Goal: Information Seeking & Learning: Learn about a topic

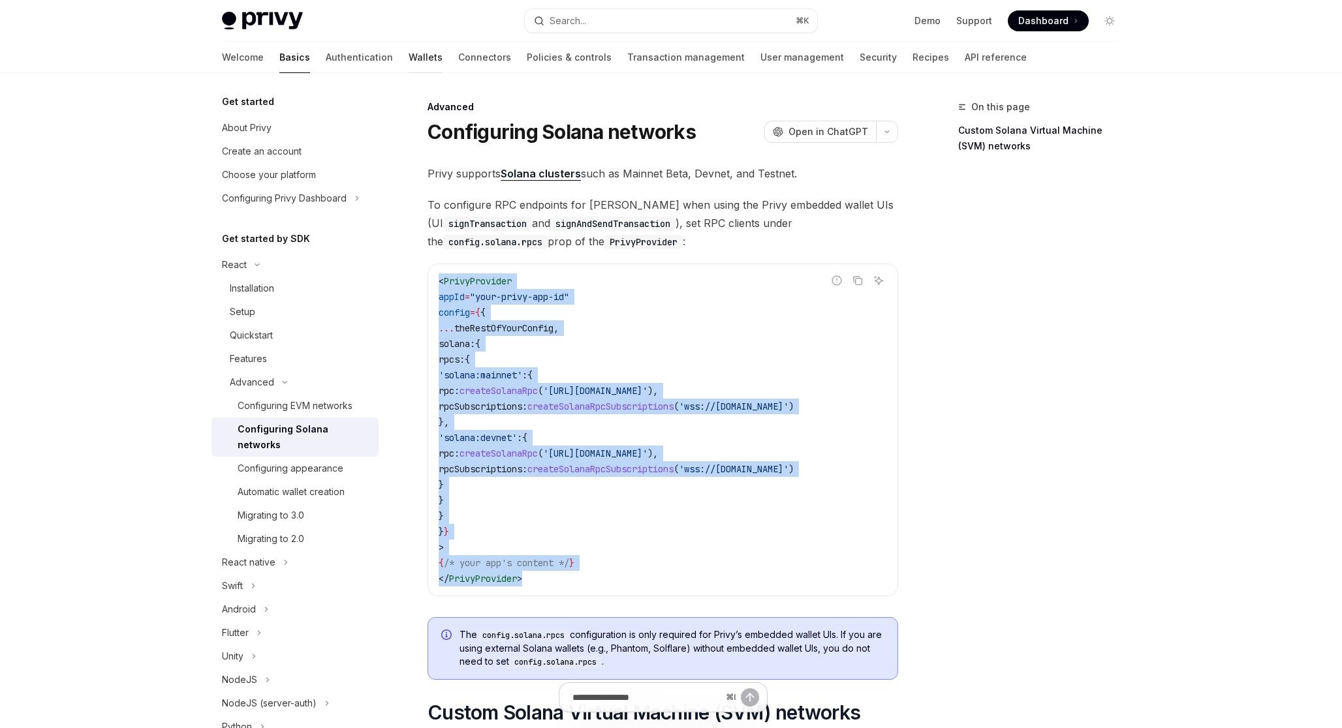
click at [409, 48] on link "Wallets" at bounding box center [426, 57] width 34 height 31
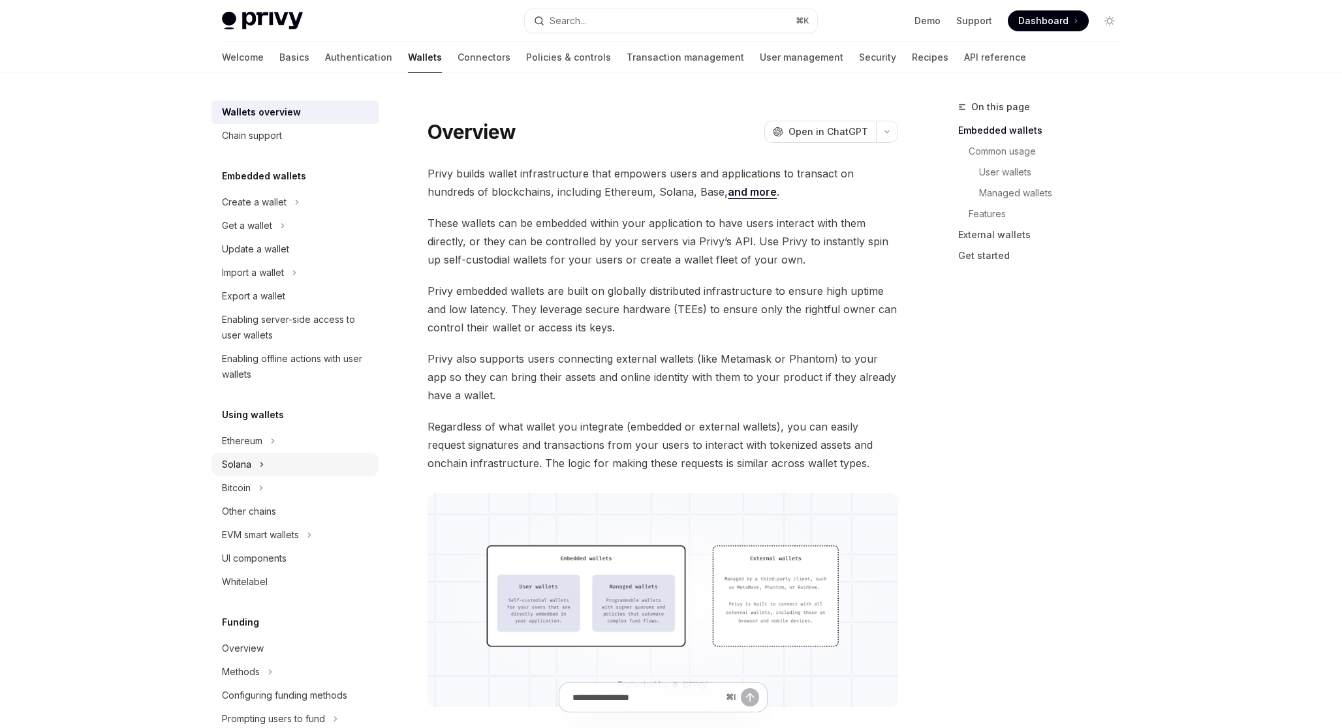
click at [299, 466] on button "Solana" at bounding box center [294, 464] width 167 height 23
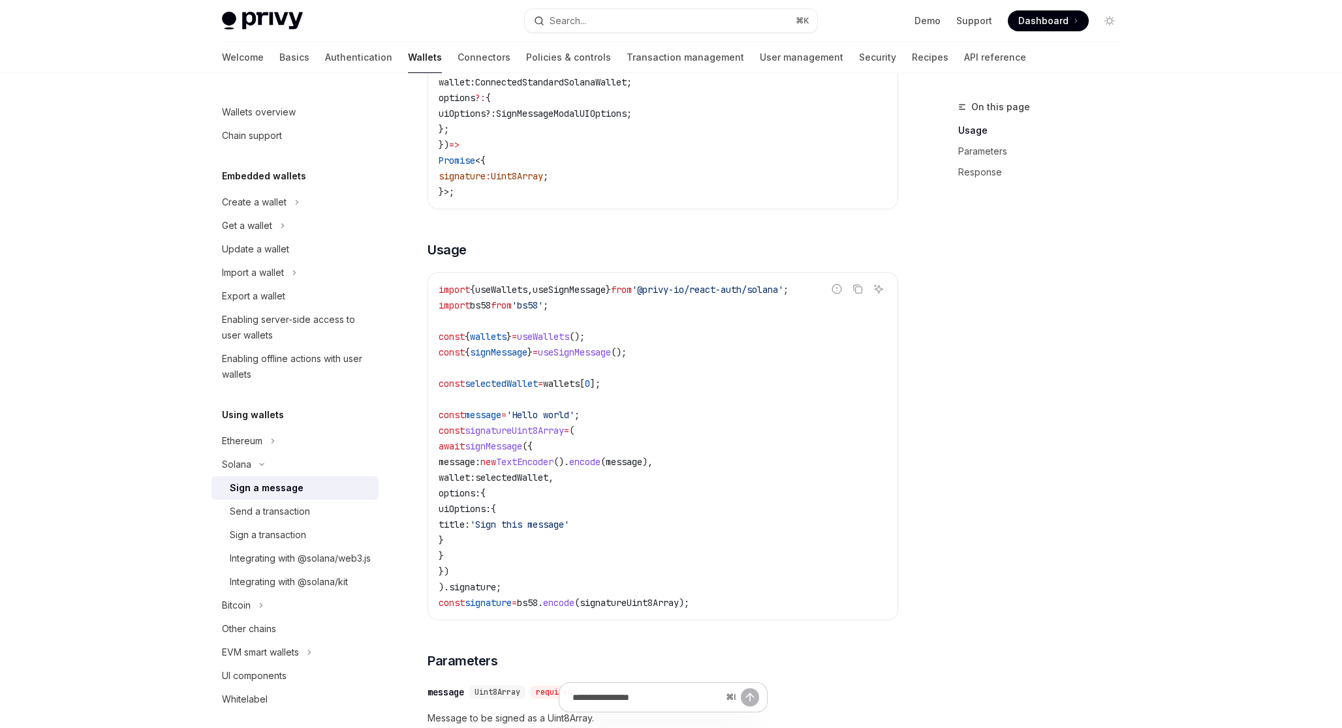
scroll to position [276, 0]
click at [313, 504] on div "Send a transaction" at bounding box center [300, 512] width 141 height 16
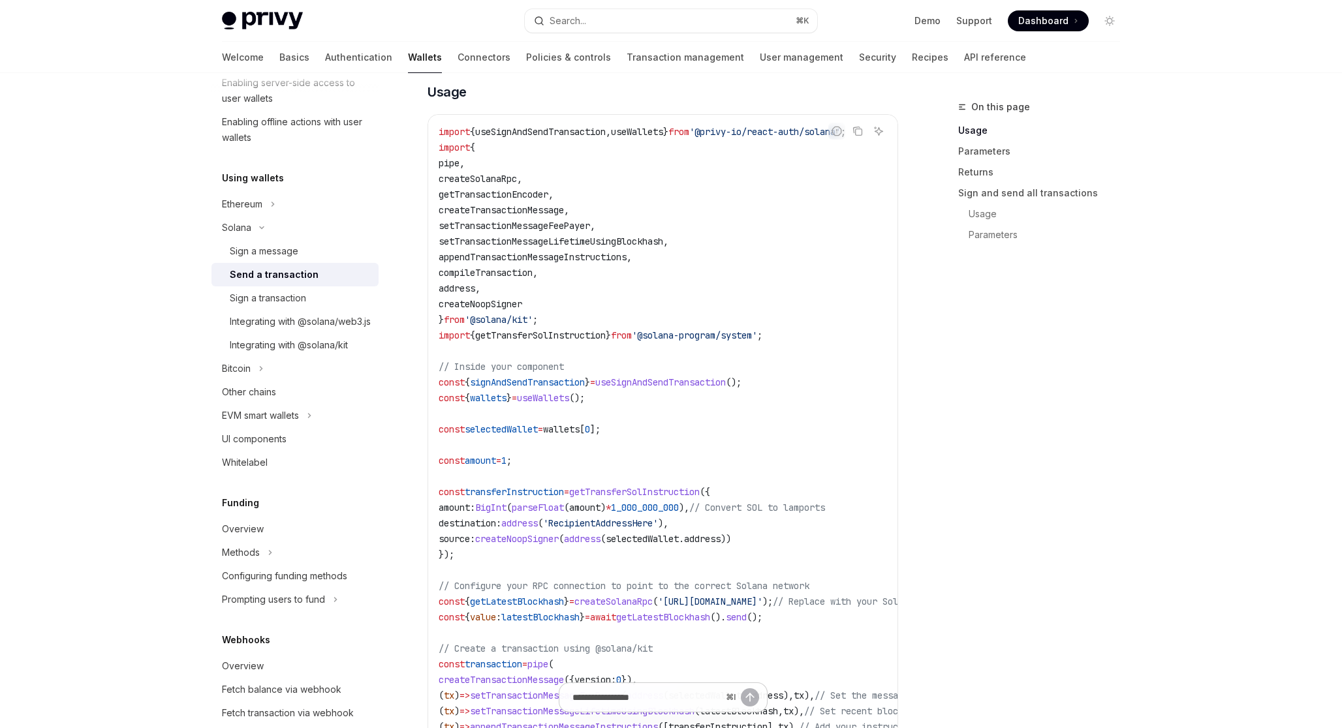
scroll to position [576, 0]
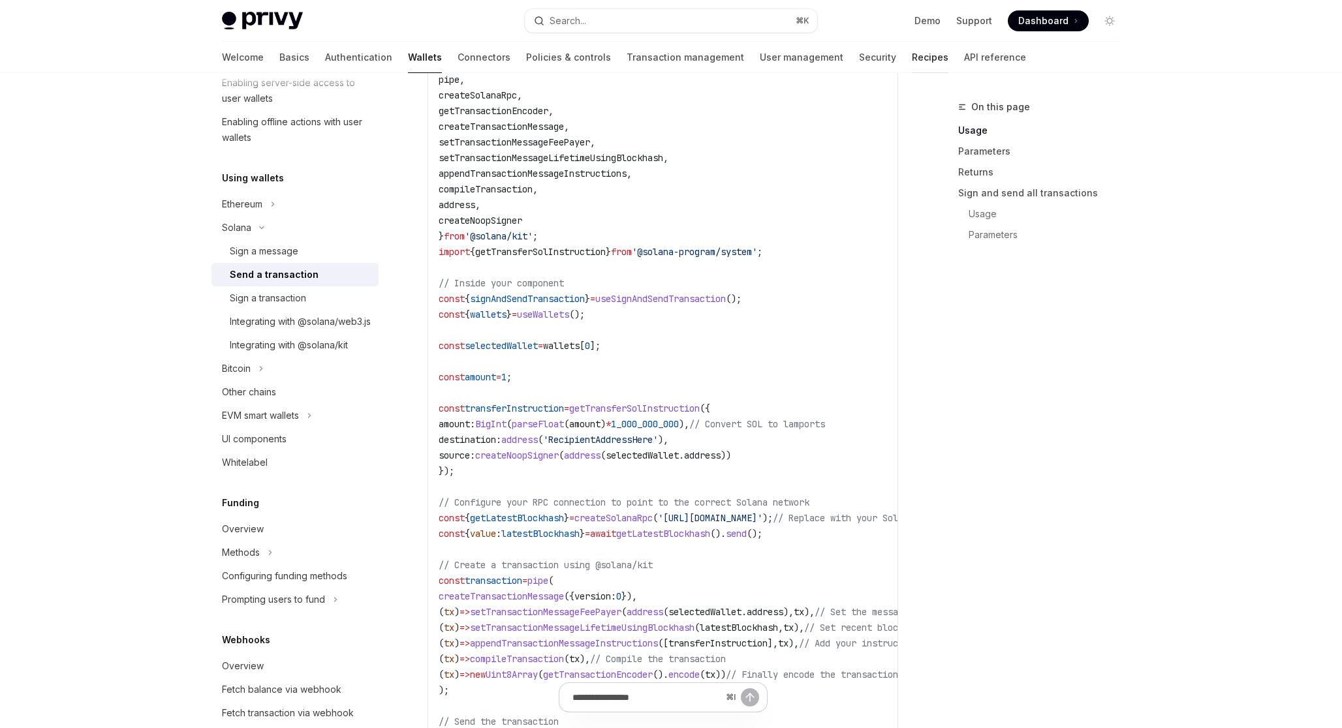
click at [912, 52] on link "Recipes" at bounding box center [930, 57] width 37 height 31
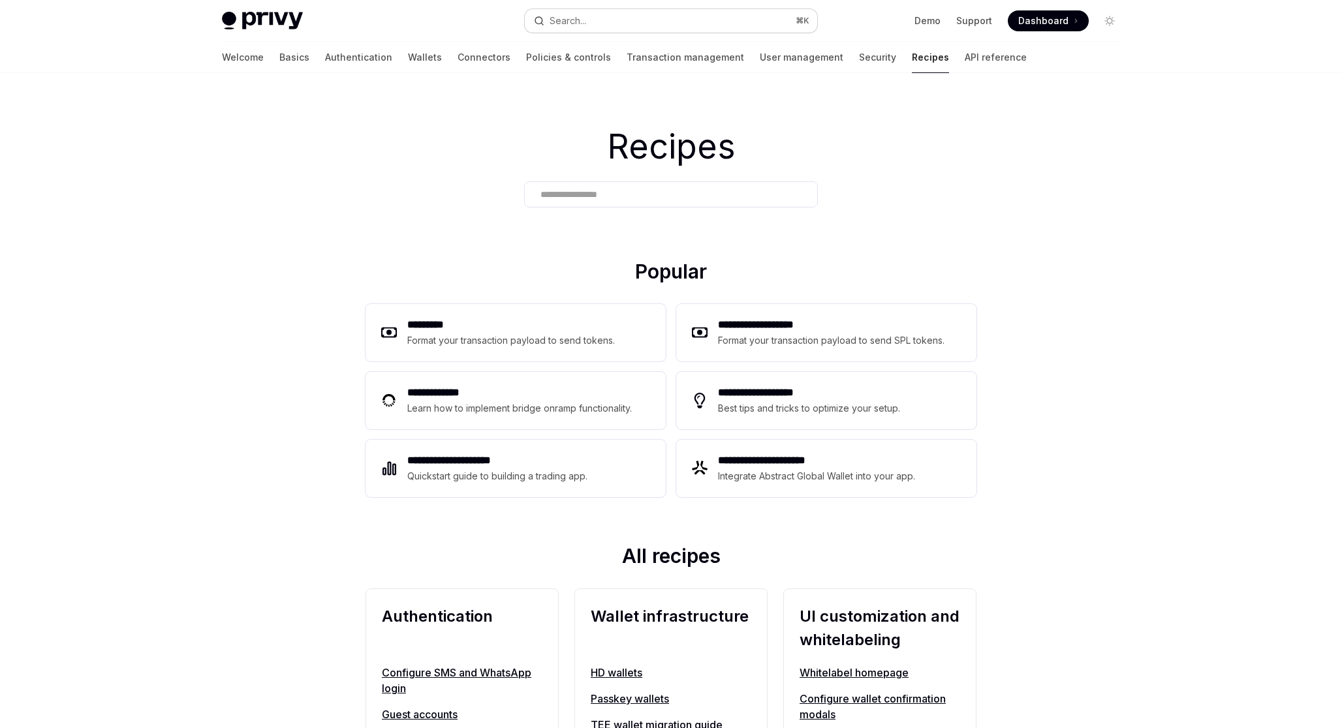
click at [638, 17] on button "Search... ⌘ K" at bounding box center [671, 20] width 292 height 23
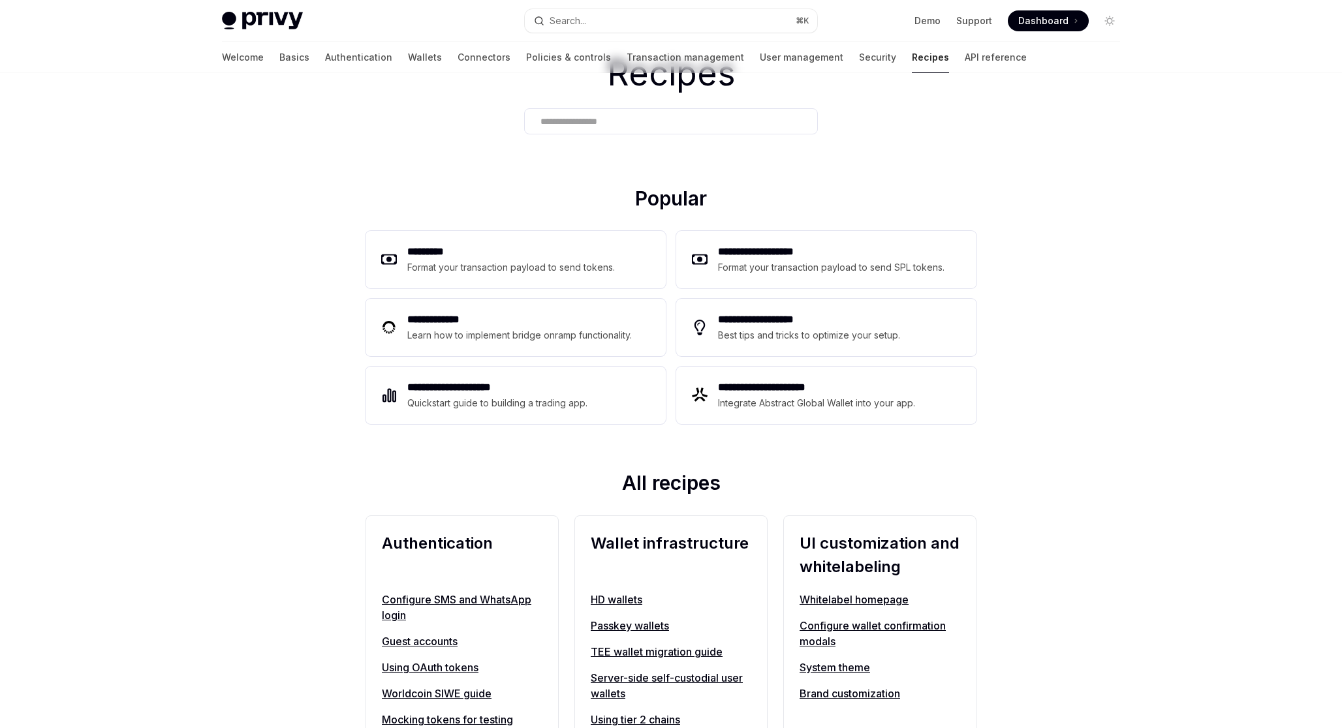
type textarea "*"
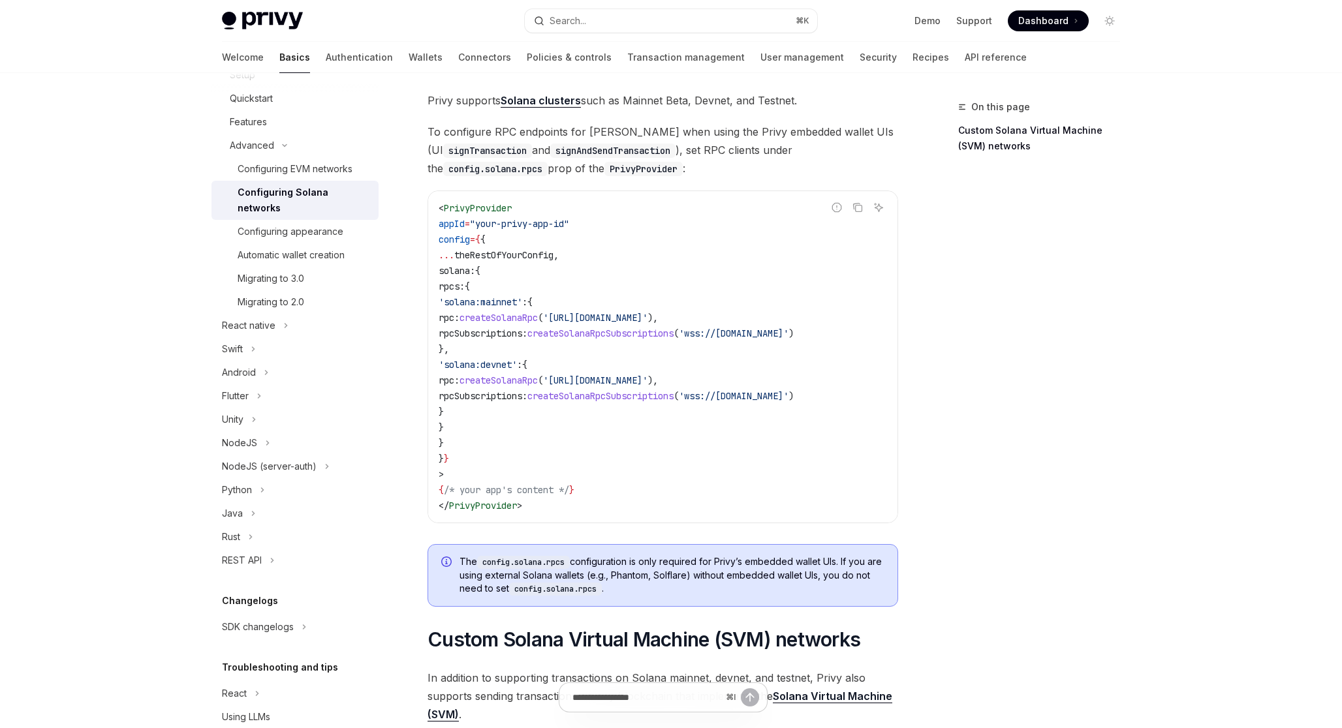
scroll to position [219, 0]
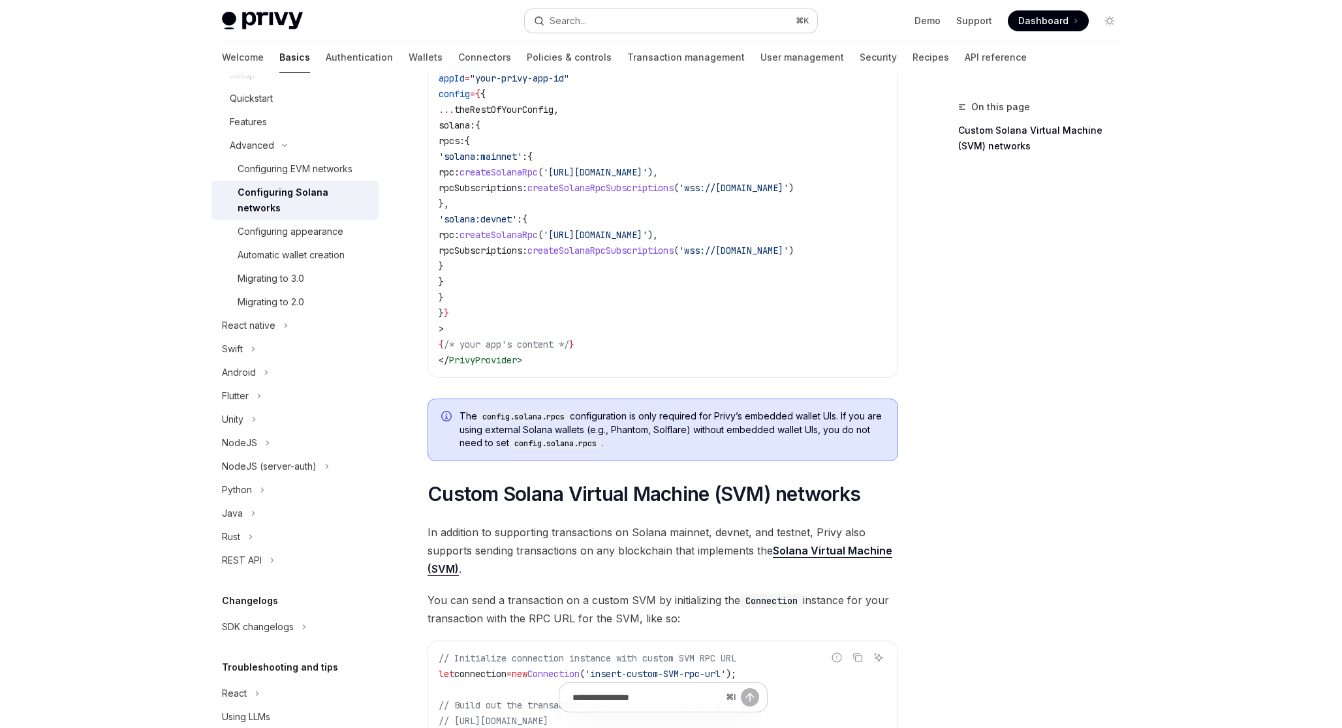
click at [589, 16] on button "Search... ⌘ K" at bounding box center [671, 20] width 292 height 23
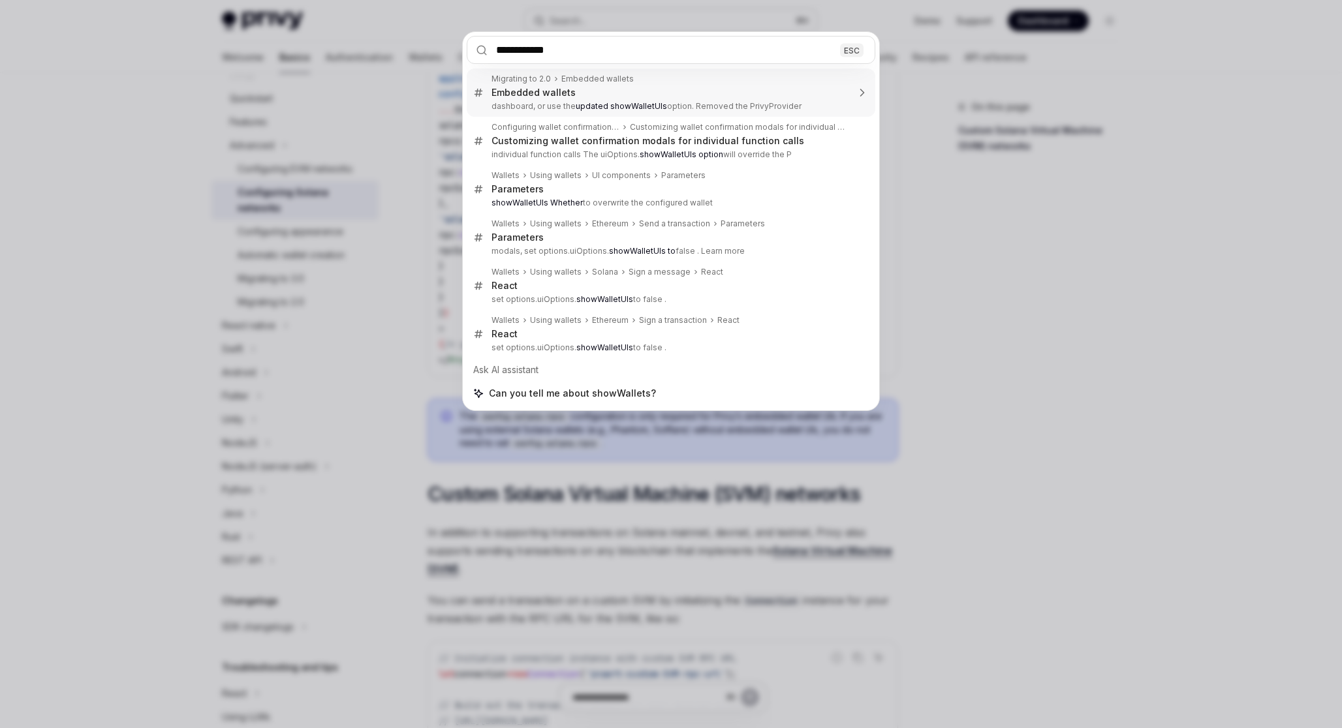
type input "**********"
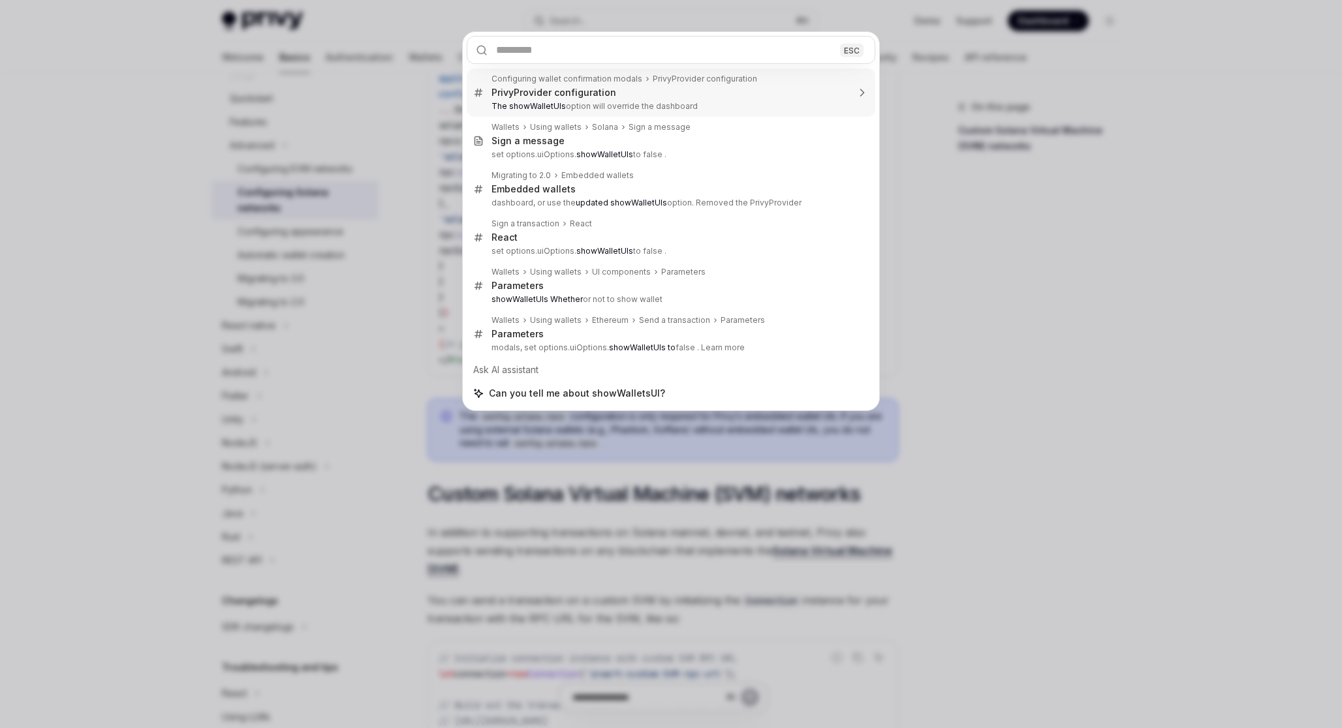
type textarea "*"
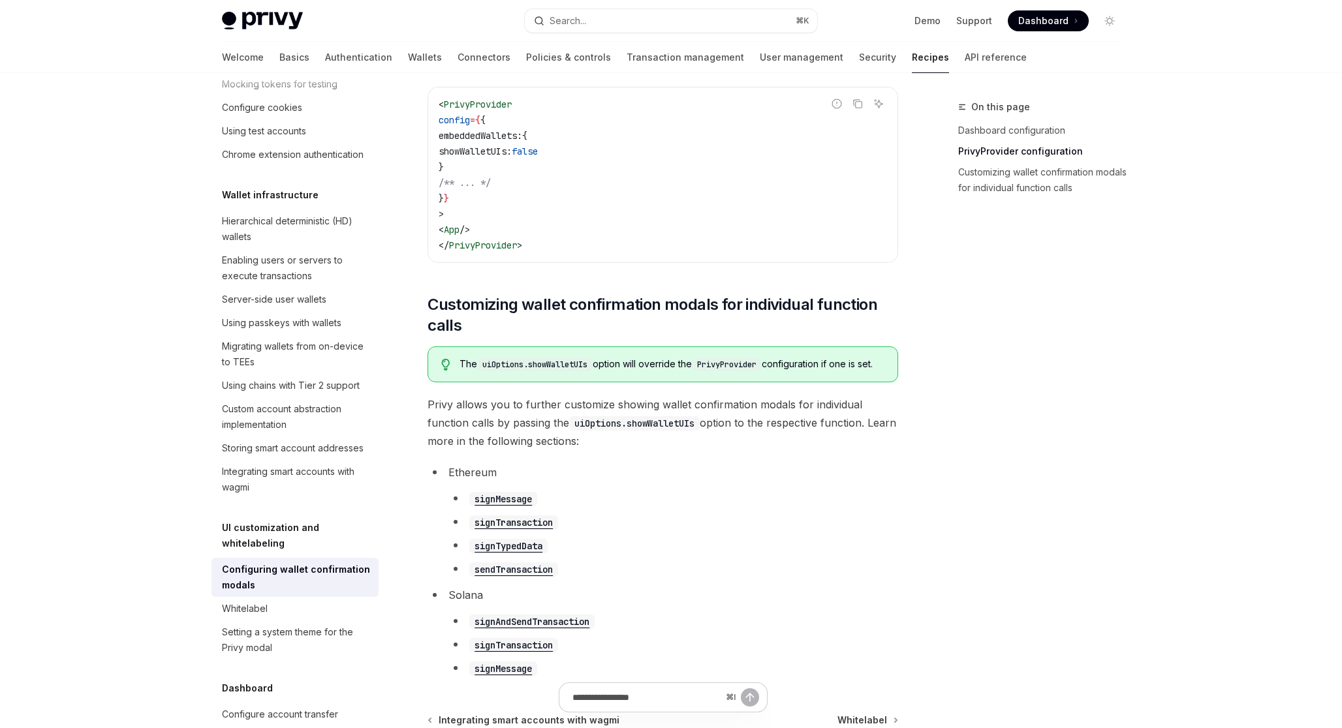
scroll to position [482, 0]
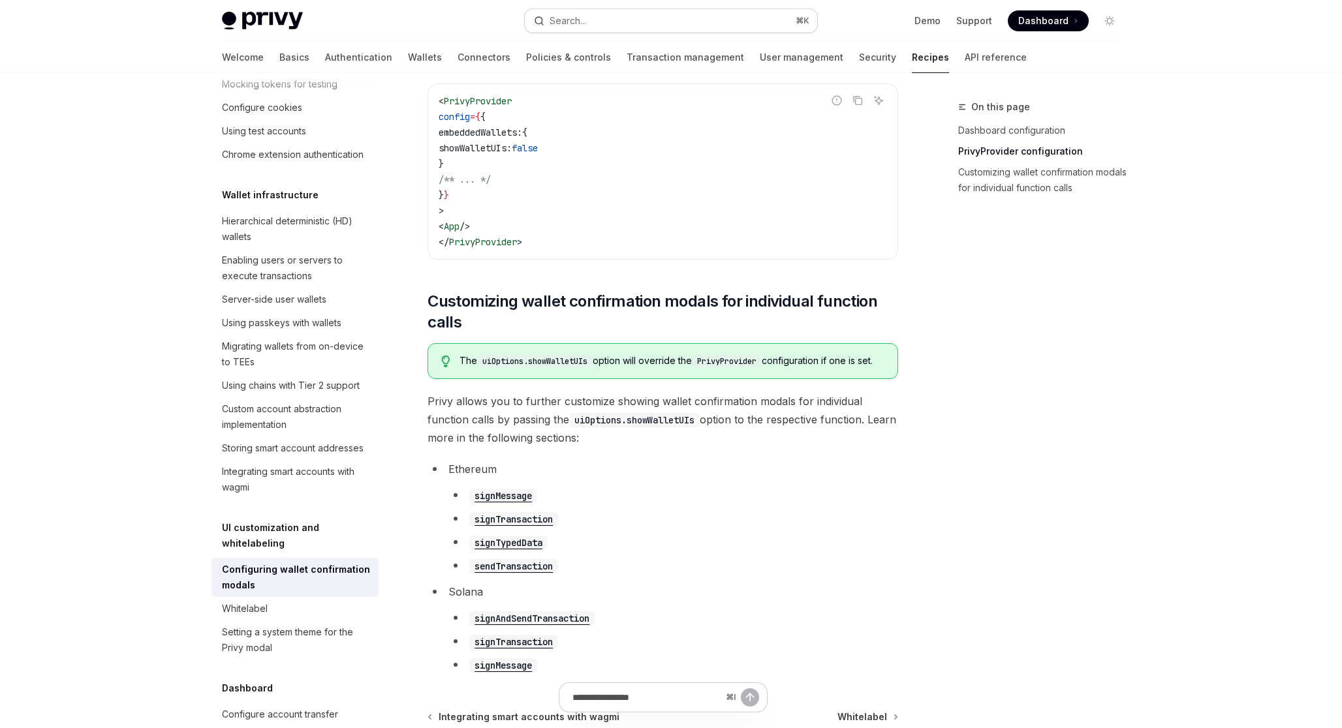
click at [568, 22] on div "Search..." at bounding box center [567, 21] width 37 height 16
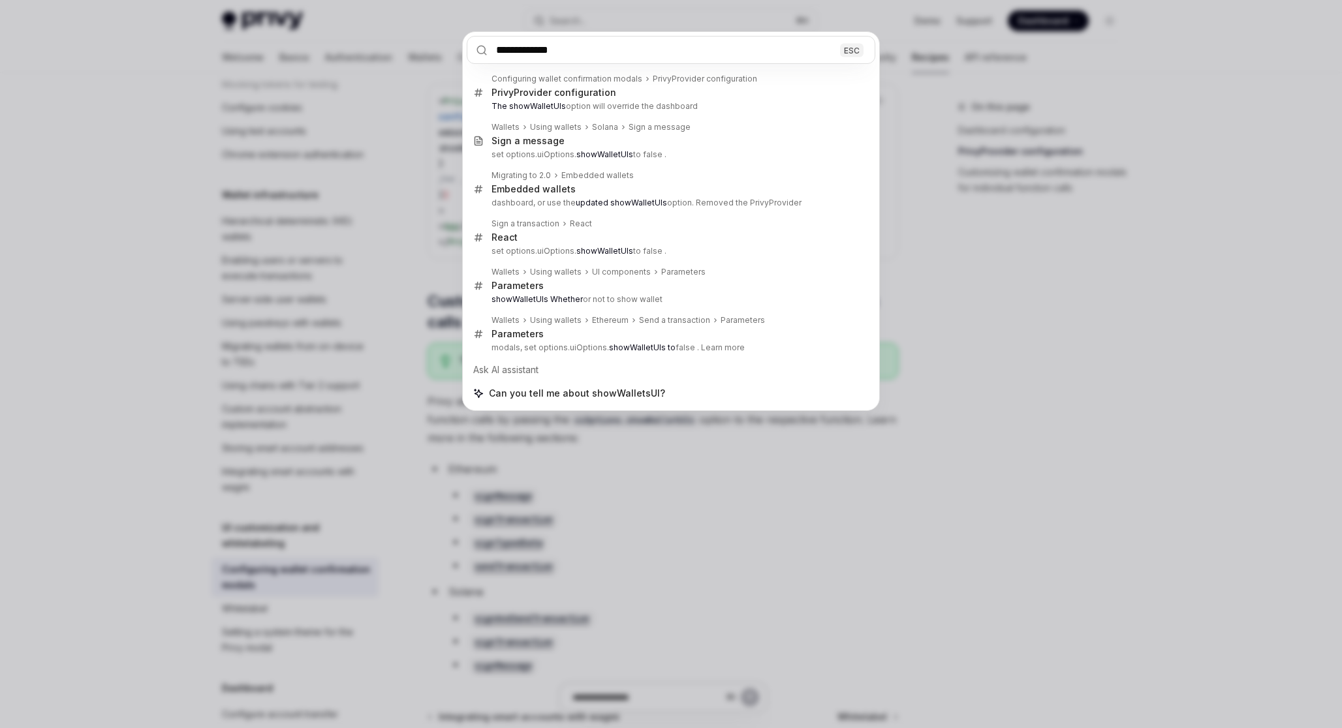
type input "**********"
click at [410, 246] on div "**********" at bounding box center [671, 364] width 1342 height 728
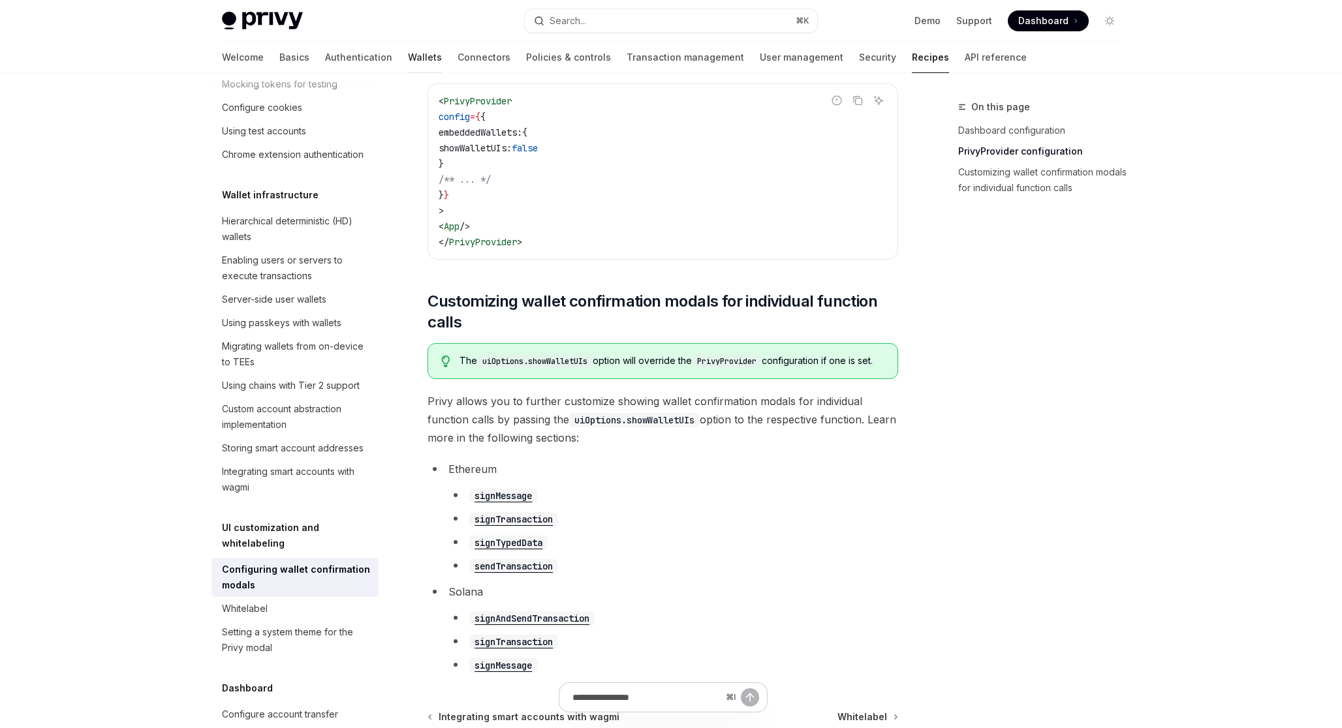
click at [408, 57] on link "Wallets" at bounding box center [425, 57] width 34 height 31
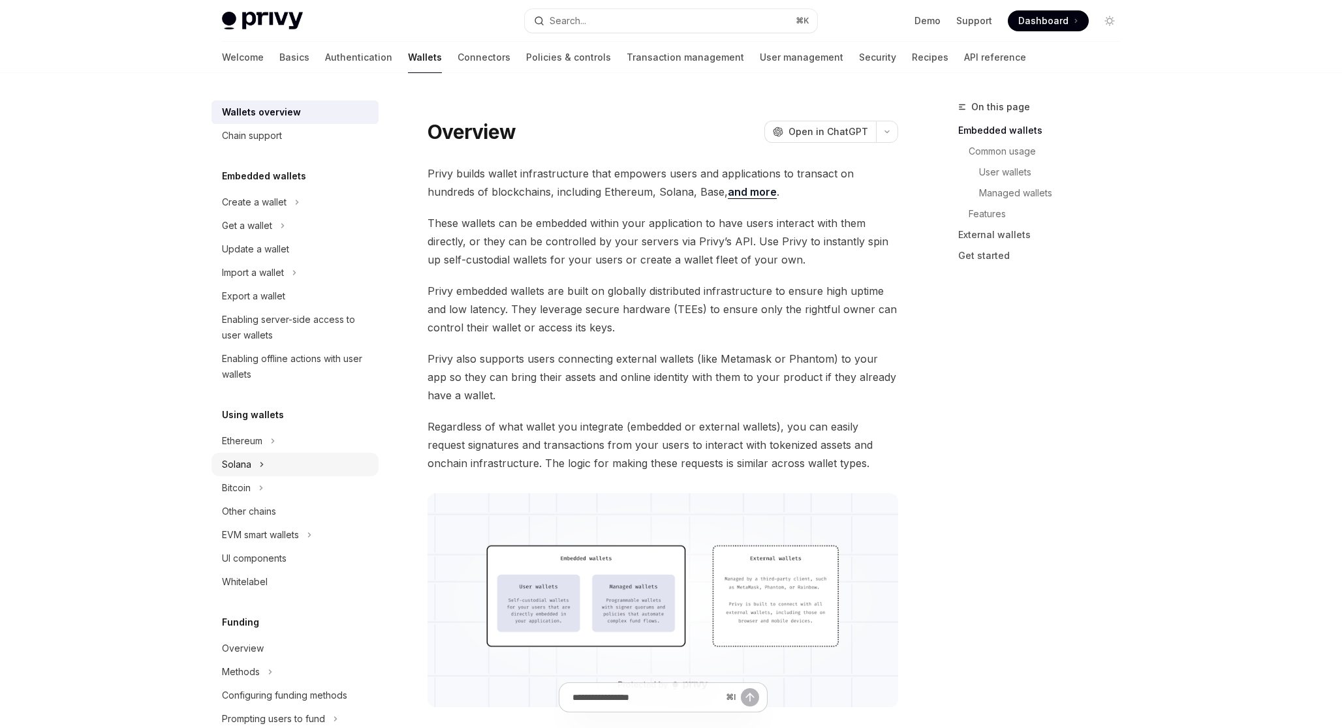
click at [316, 462] on button "Solana" at bounding box center [294, 464] width 167 height 23
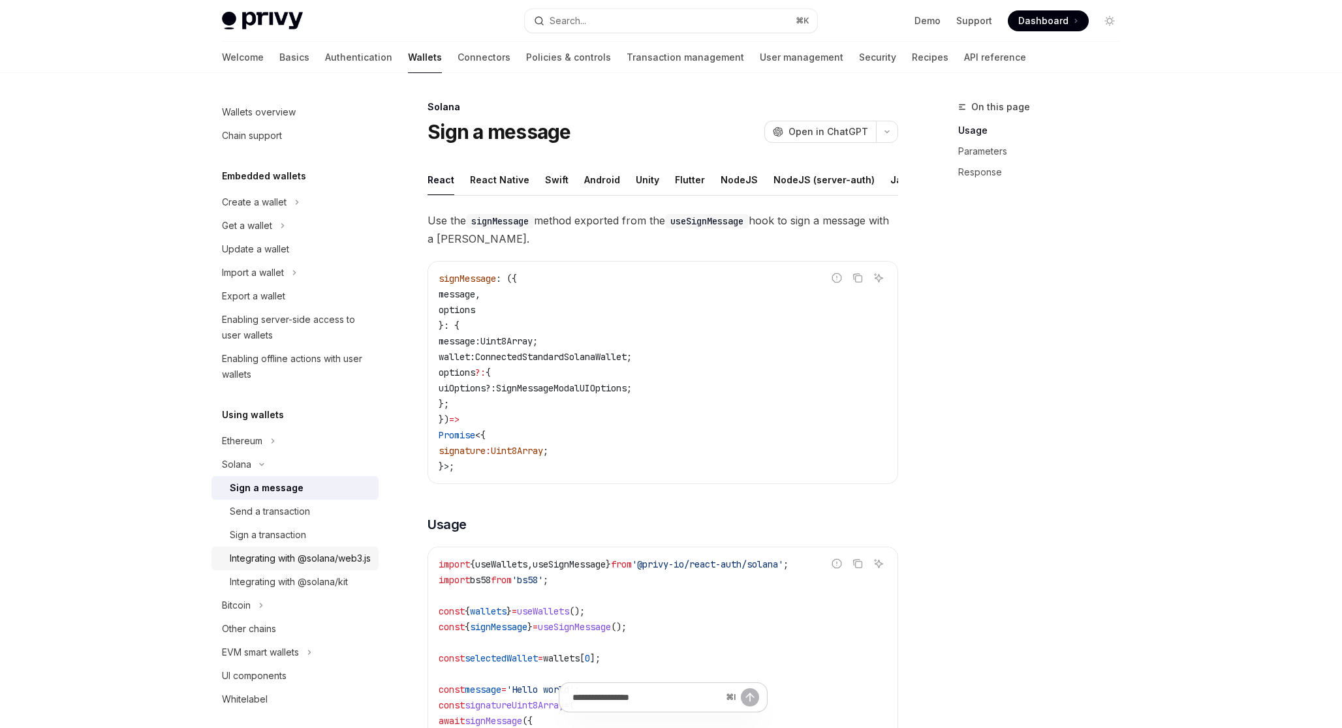
click at [315, 561] on div "Integrating with @solana/web3.js" at bounding box center [300, 559] width 141 height 16
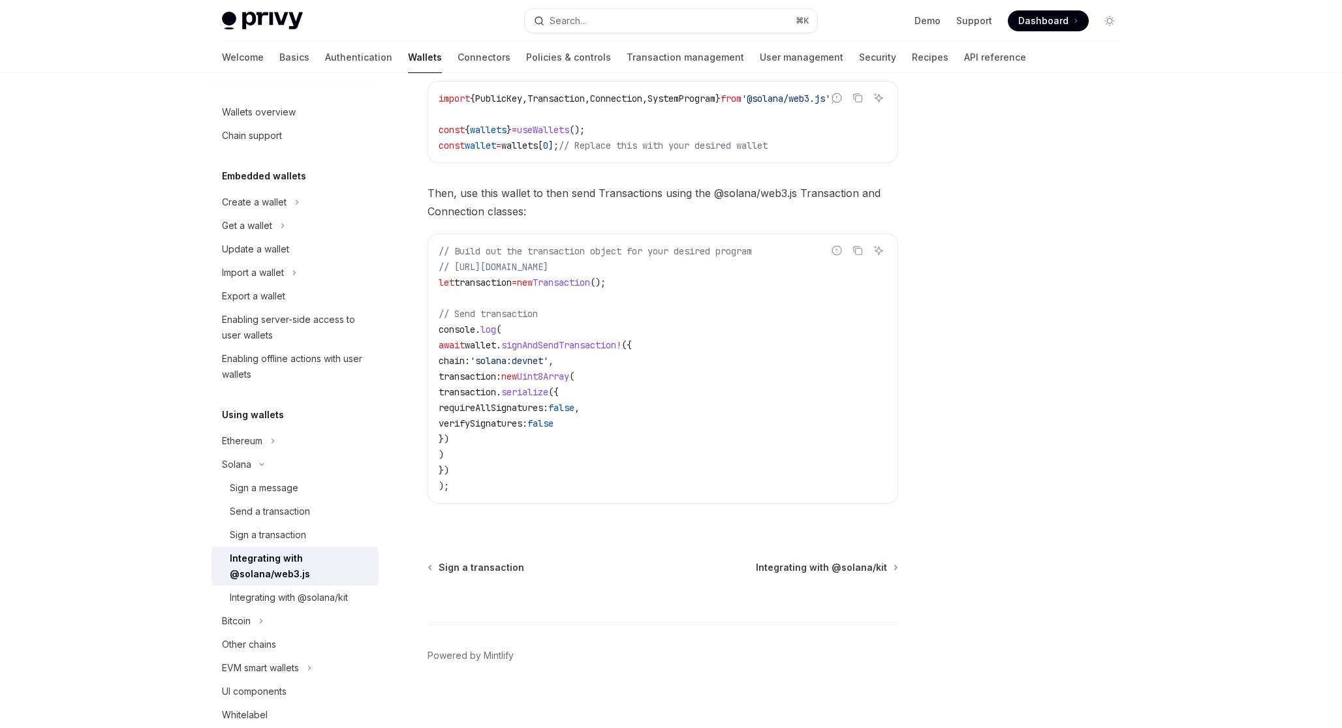
scroll to position [255, 0]
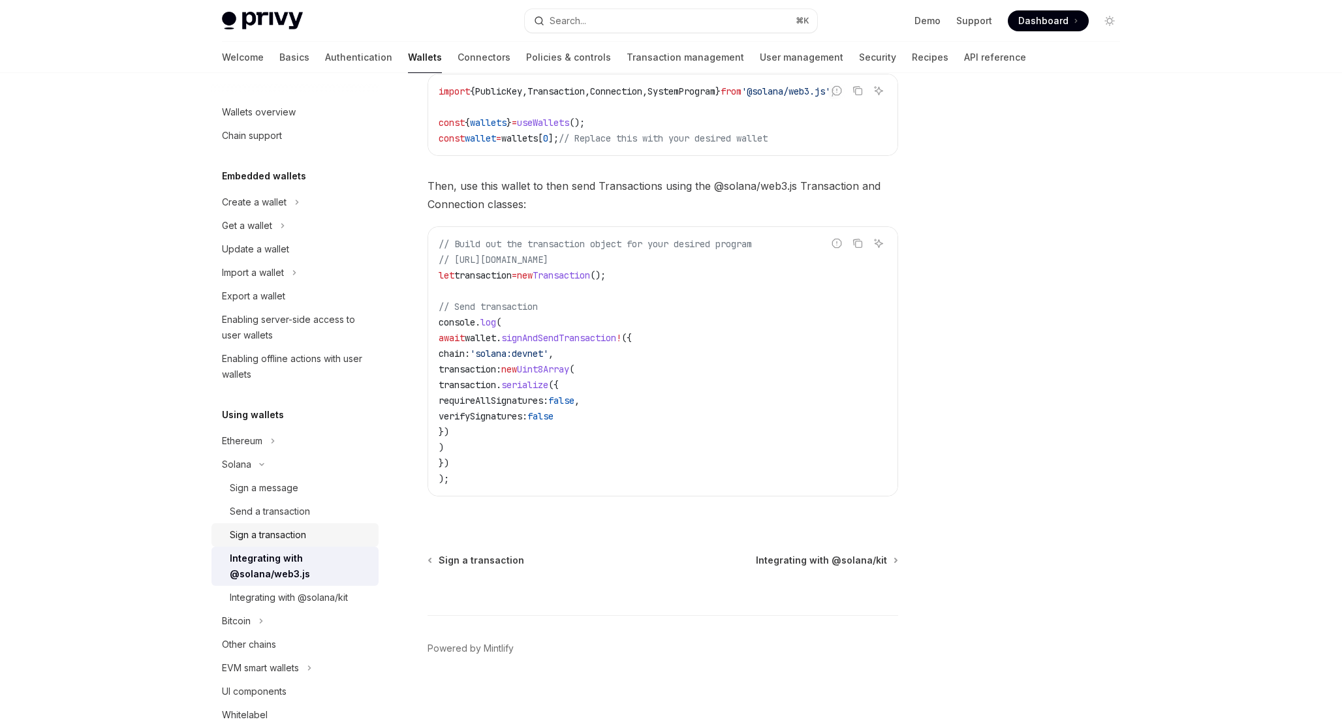
click at [285, 532] on div "Sign a transaction" at bounding box center [268, 535] width 76 height 16
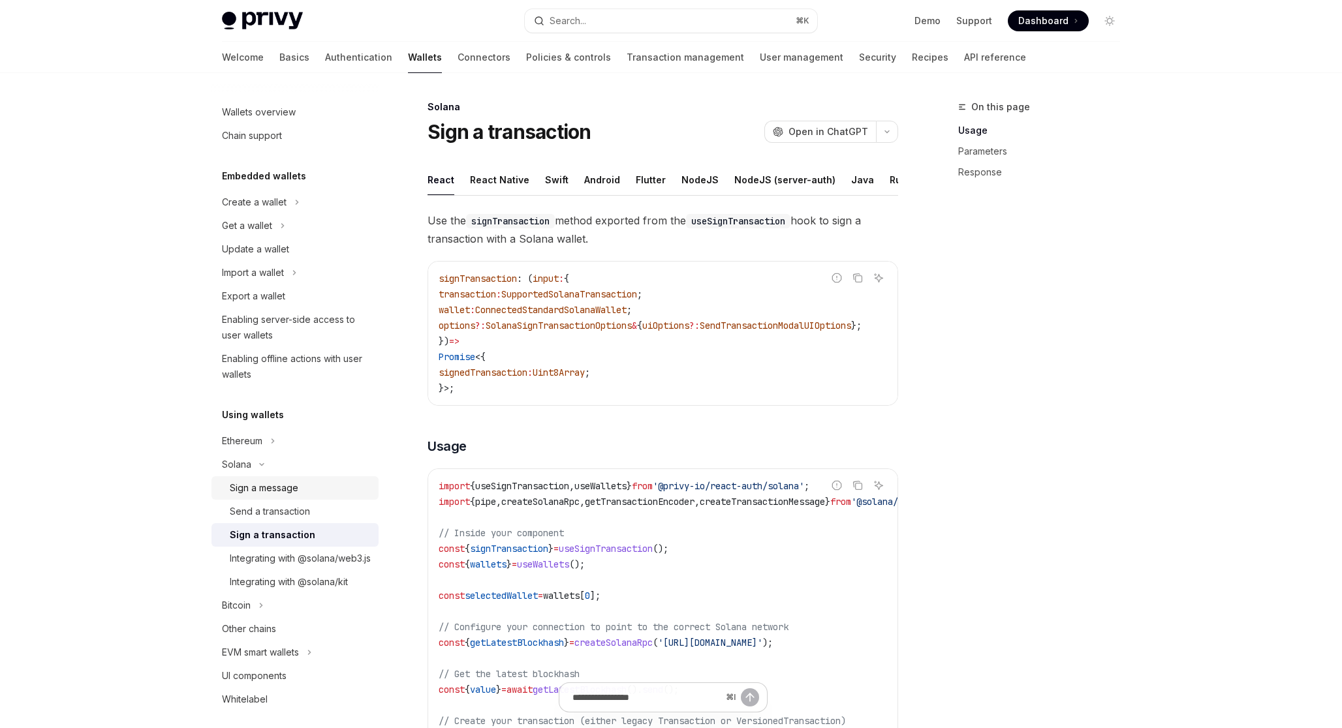
click at [297, 493] on div "Sign a message" at bounding box center [264, 488] width 69 height 16
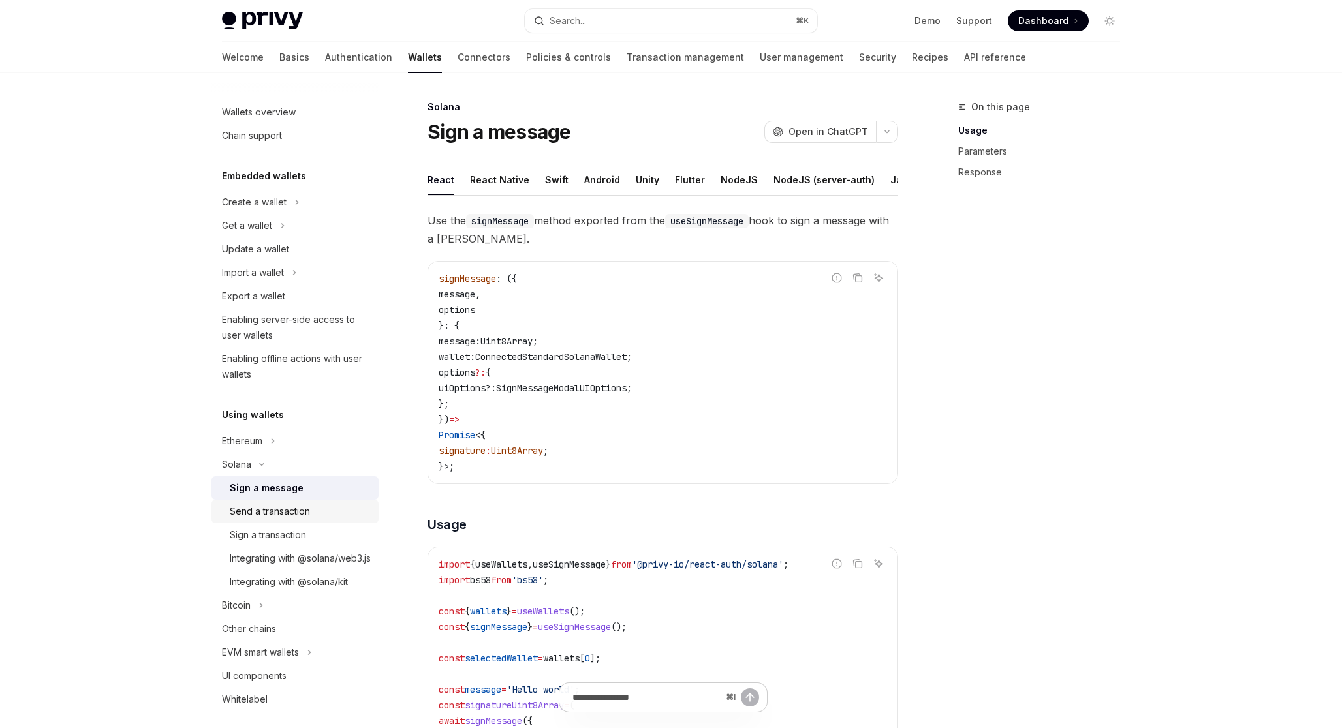
click at [297, 512] on div "Send a transaction" at bounding box center [270, 512] width 80 height 16
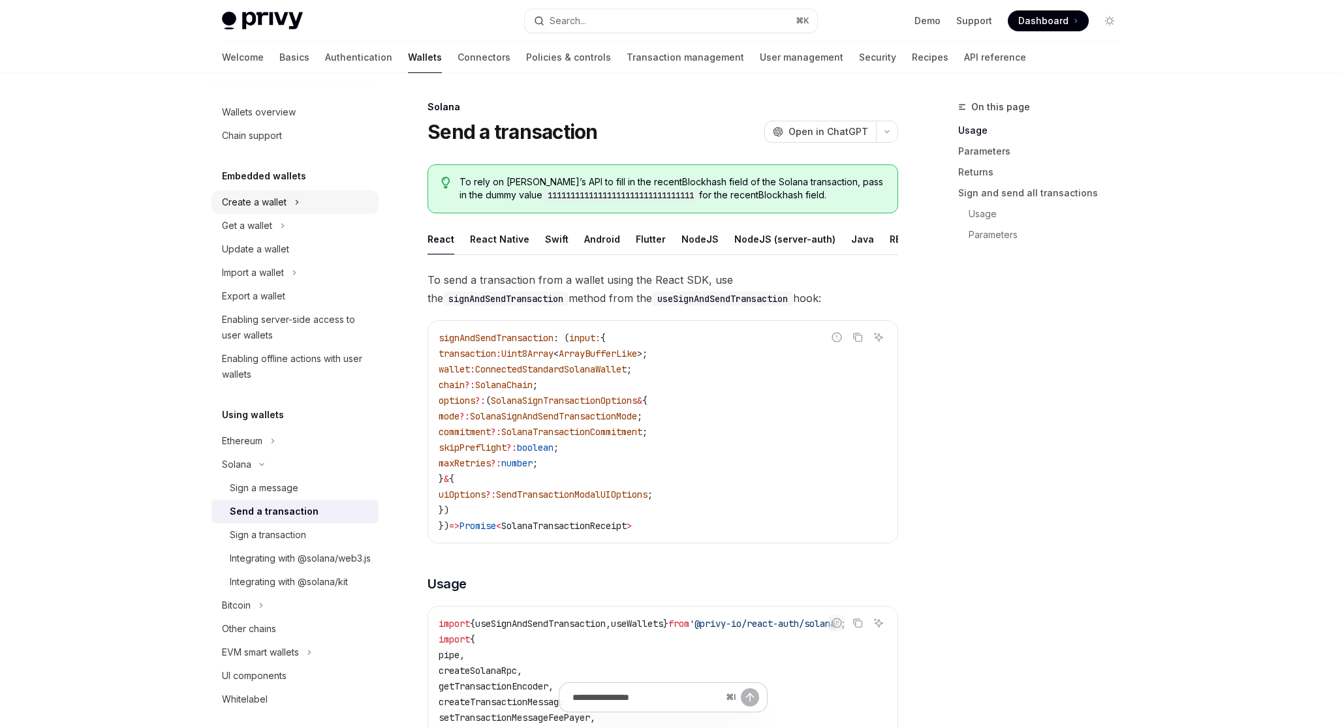
click at [313, 204] on button "Create a wallet" at bounding box center [294, 202] width 167 height 23
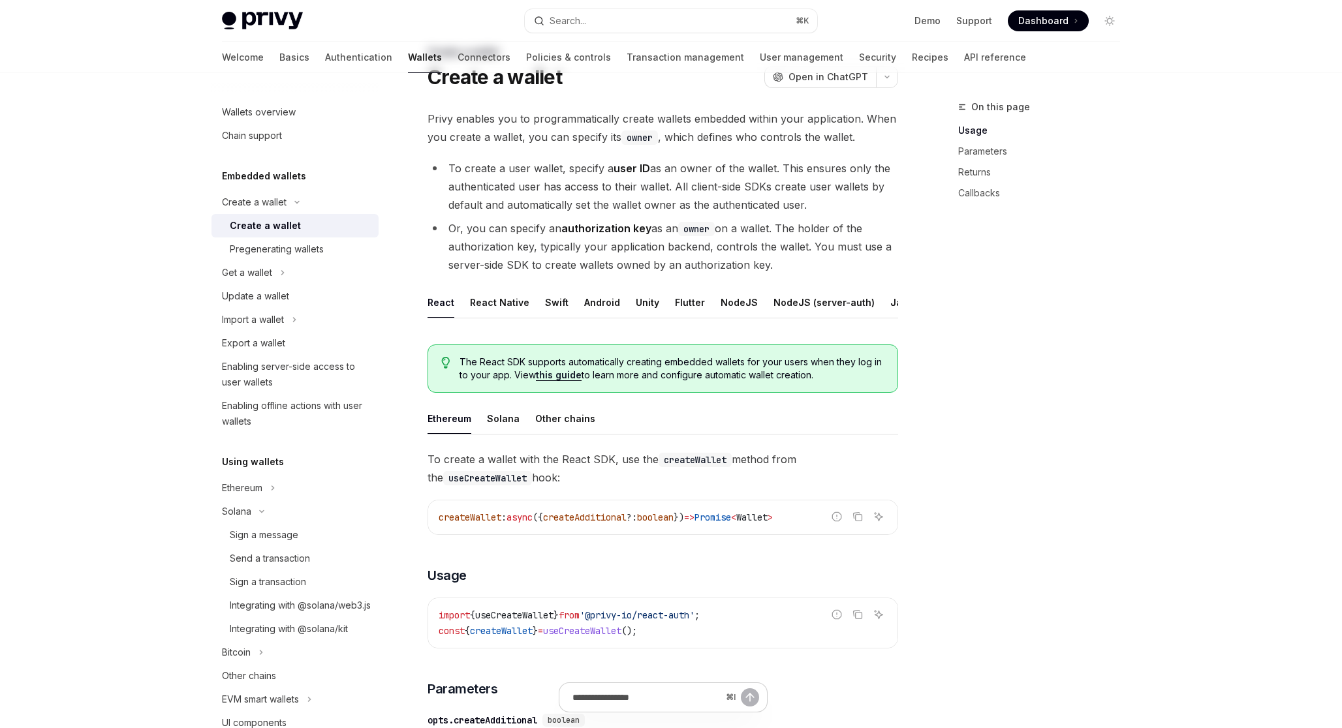
scroll to position [80, 0]
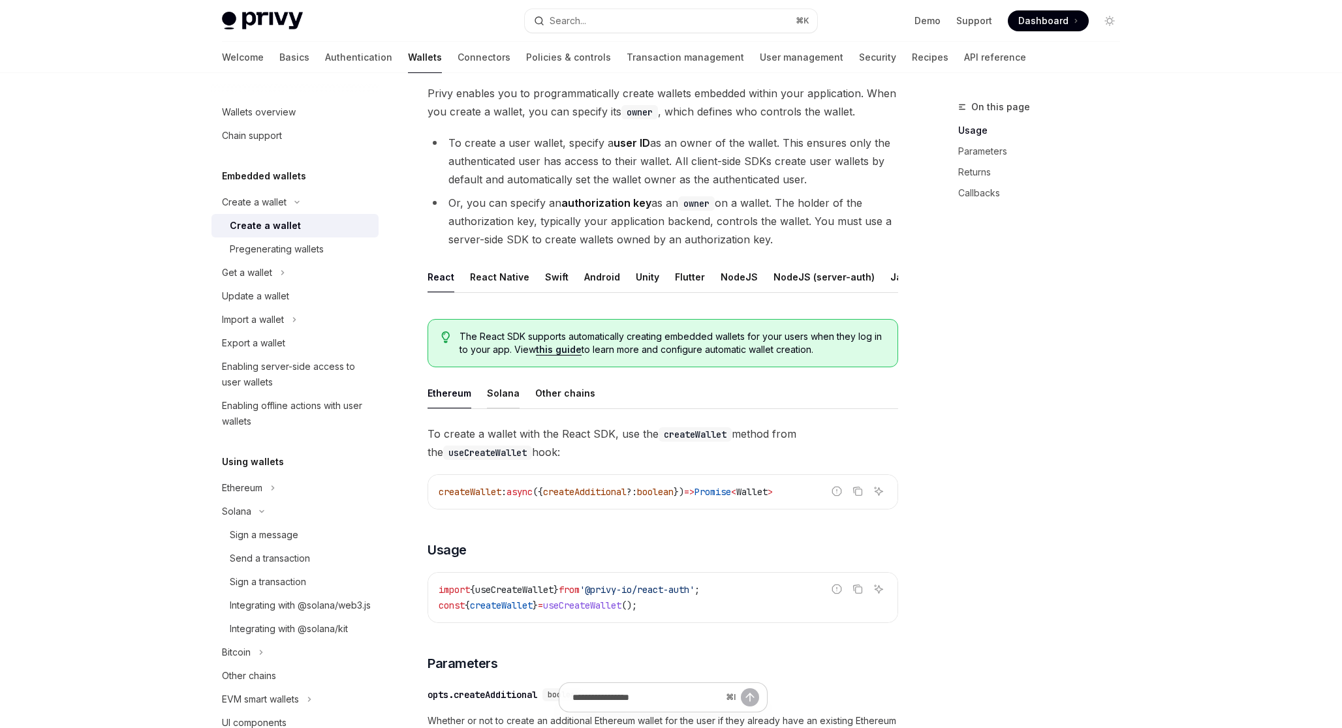
click at [489, 395] on div "Solana" at bounding box center [503, 393] width 33 height 31
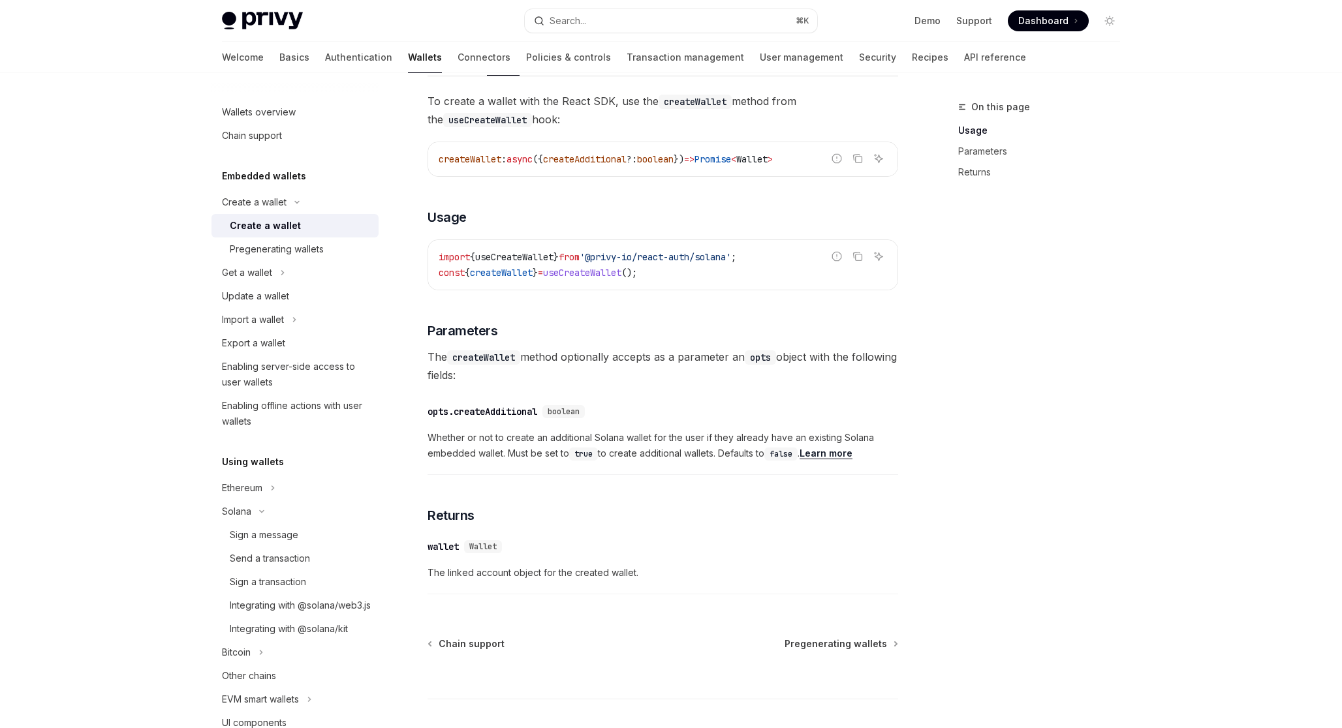
scroll to position [409, 0]
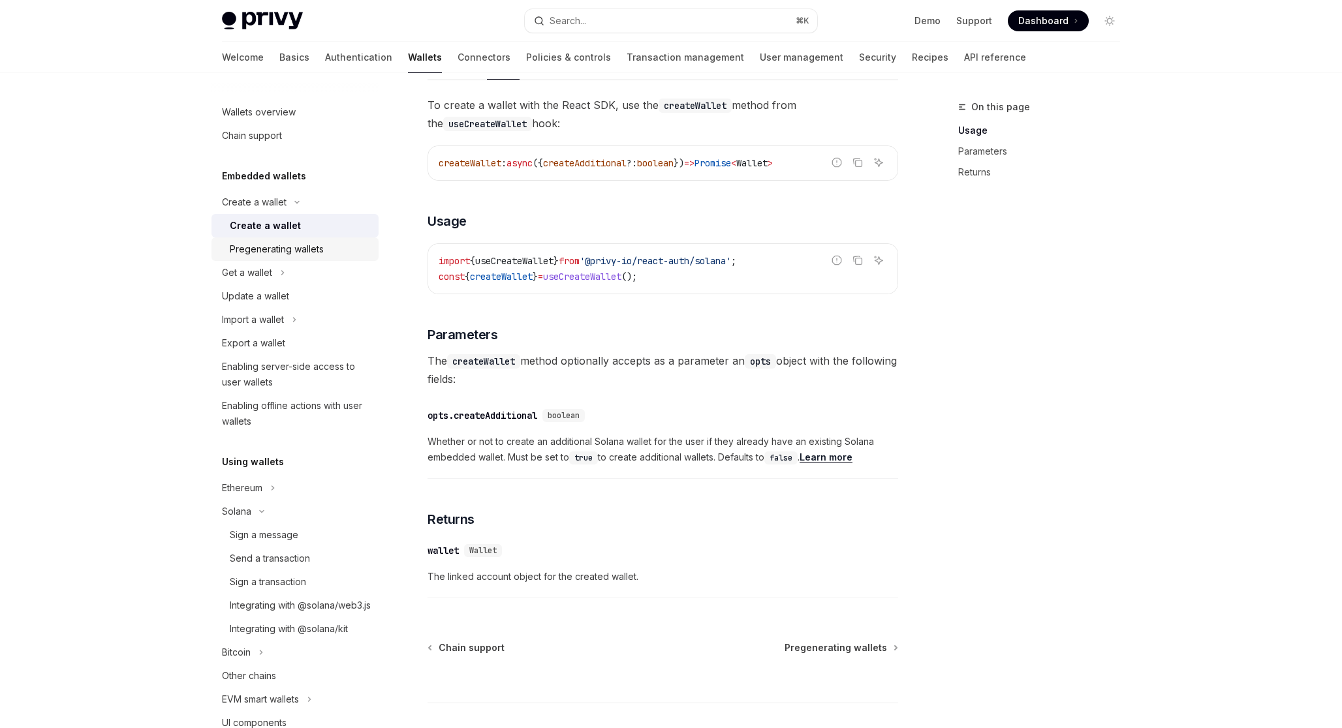
click at [266, 252] on div "Pregenerating wallets" at bounding box center [277, 249] width 94 height 16
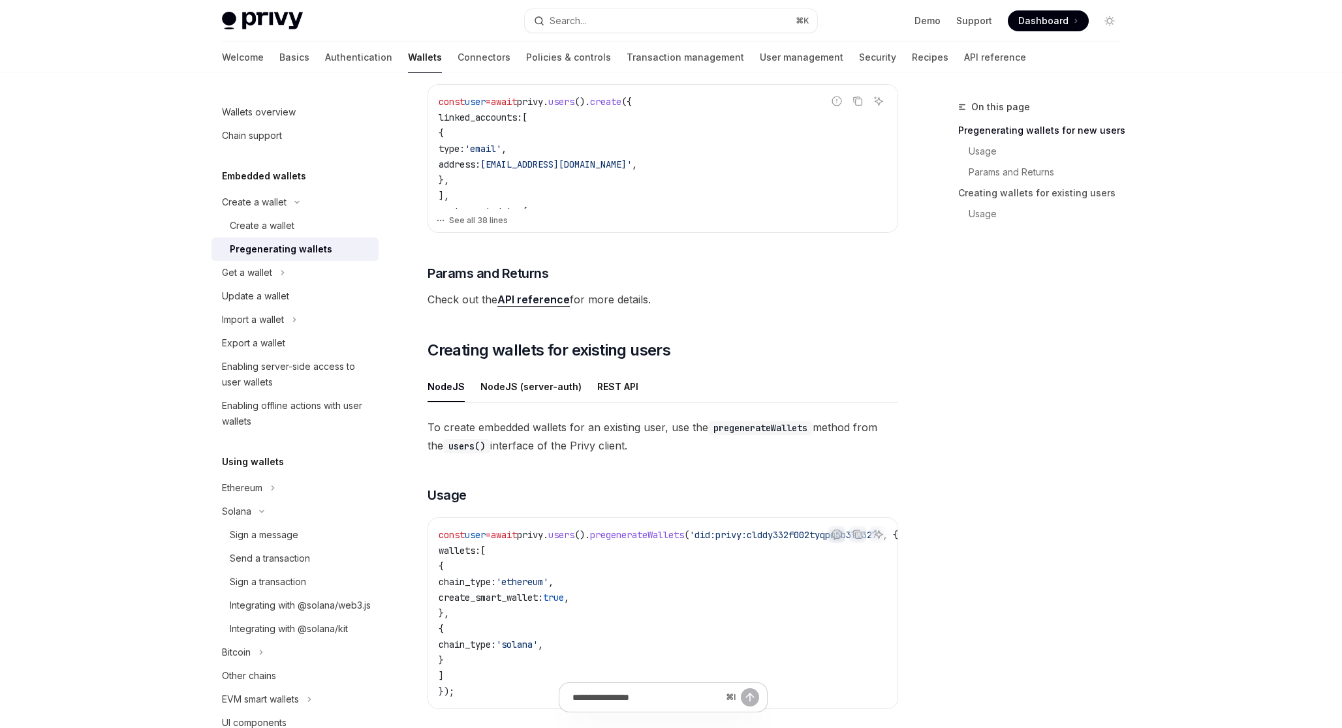
scroll to position [170, 0]
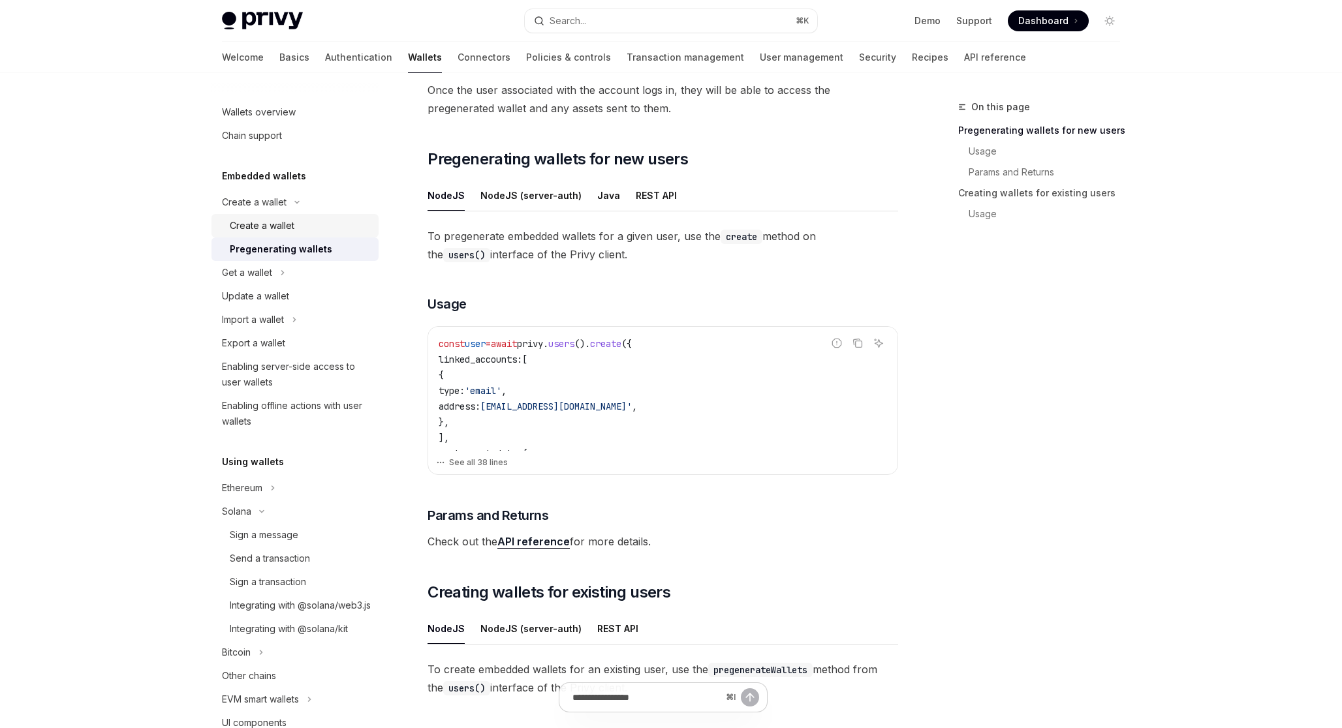
click at [306, 229] on div "Create a wallet" at bounding box center [300, 226] width 141 height 16
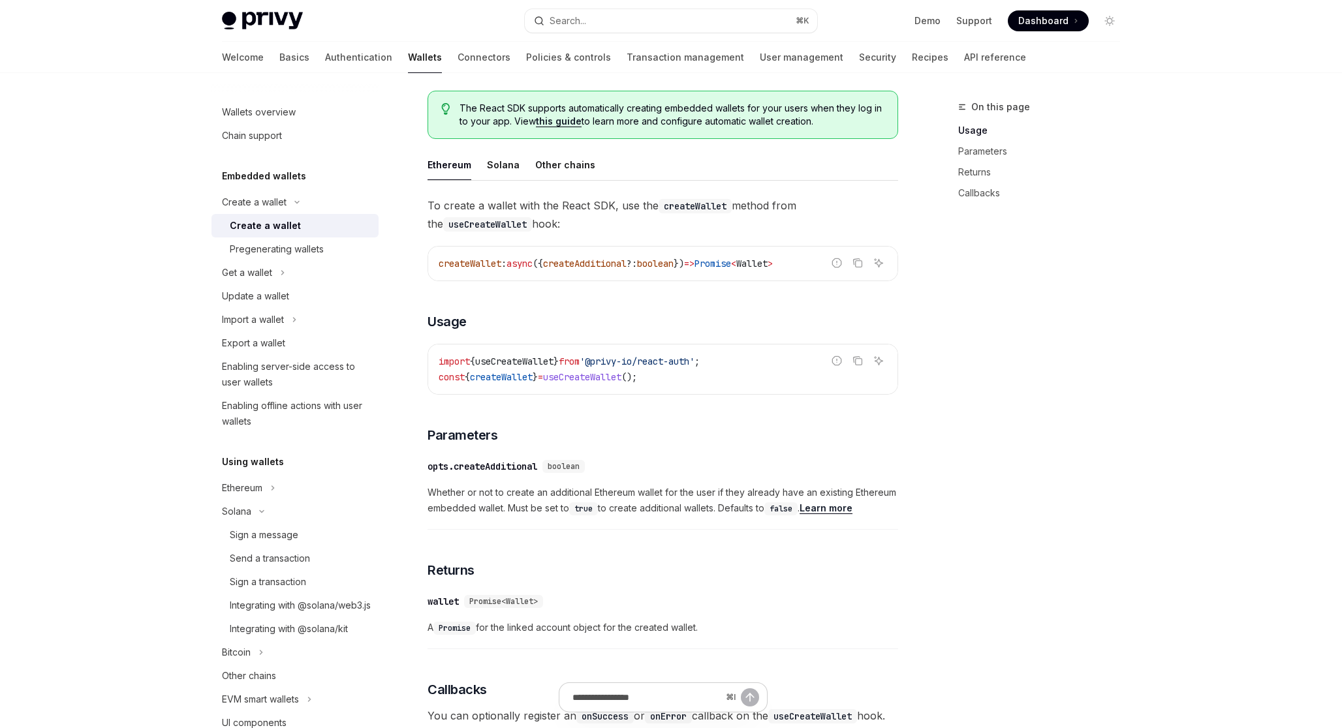
scroll to position [331, 0]
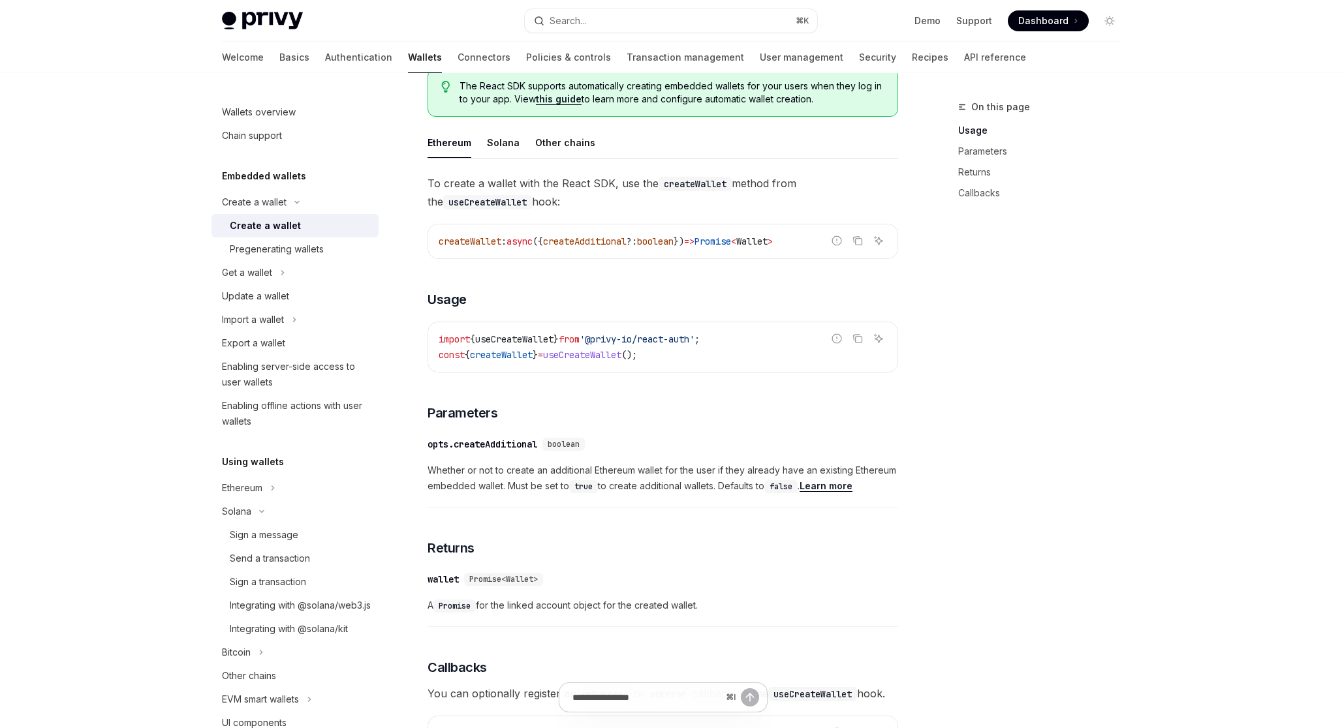
click at [831, 482] on link "Learn more" at bounding box center [825, 486] width 53 height 12
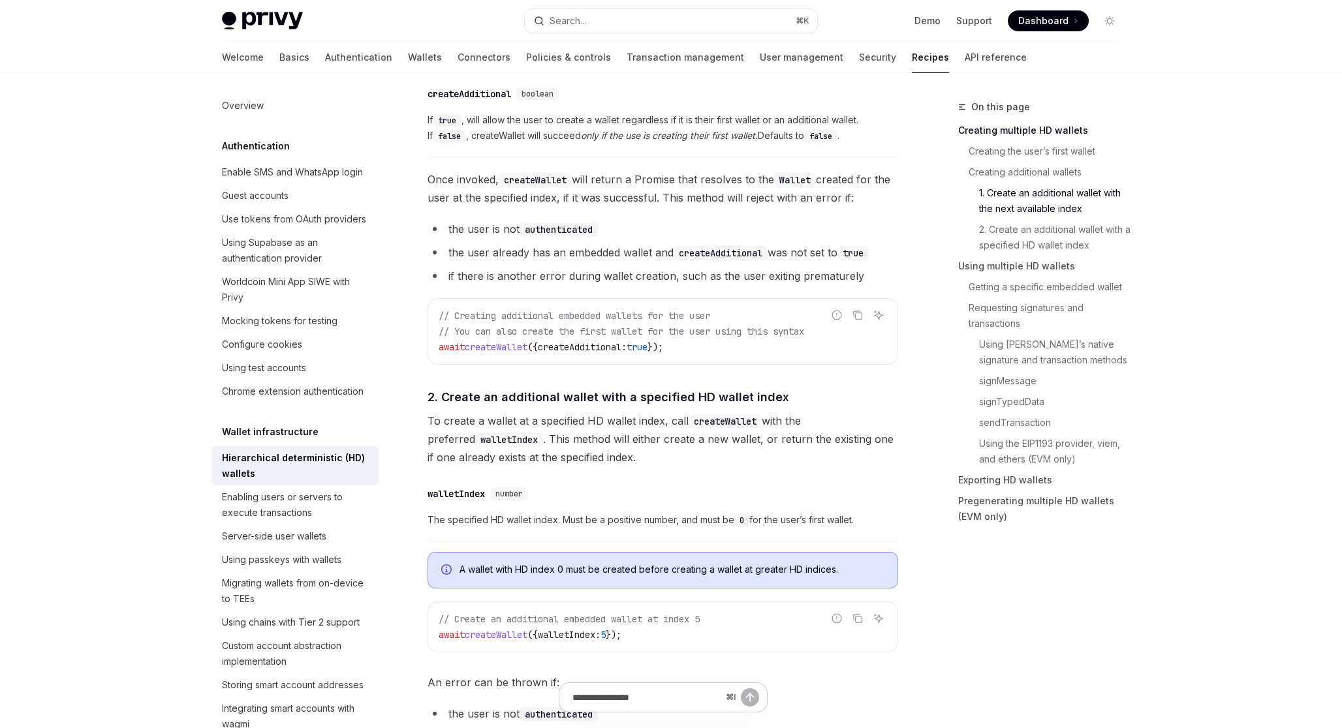
scroll to position [815, 0]
drag, startPoint x: 684, startPoint y: 345, endPoint x: 485, endPoint y: 348, distance: 199.1
click at [485, 348] on code "// Creating additional embedded wallets for the user // You can also create the…" at bounding box center [663, 329] width 448 height 47
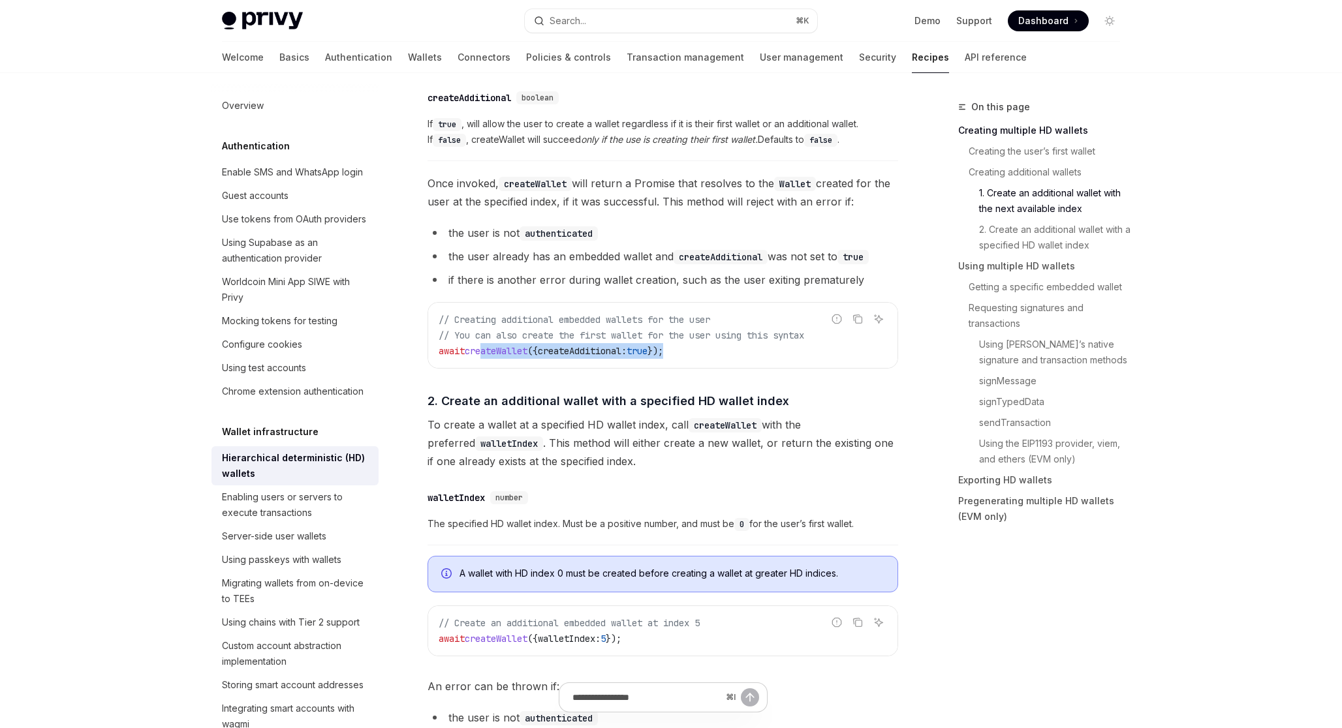
scroll to position [812, 0]
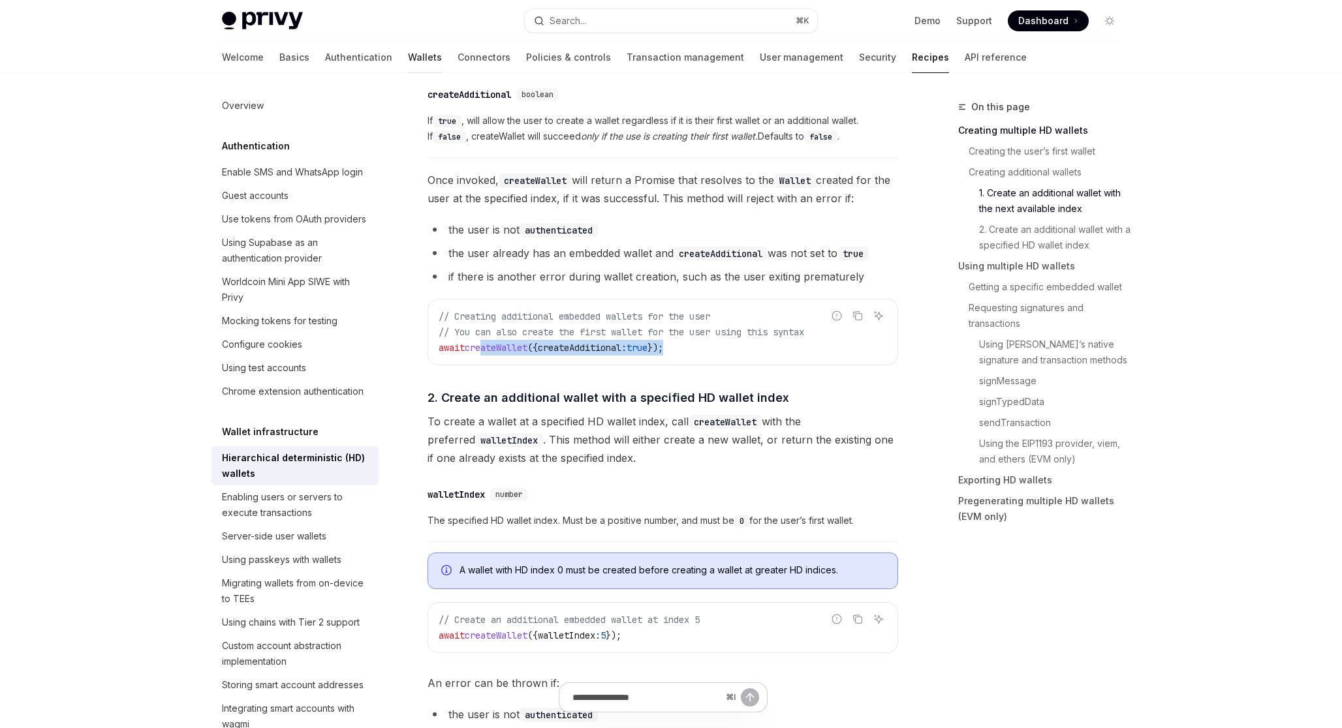
click at [408, 54] on link "Wallets" at bounding box center [425, 57] width 34 height 31
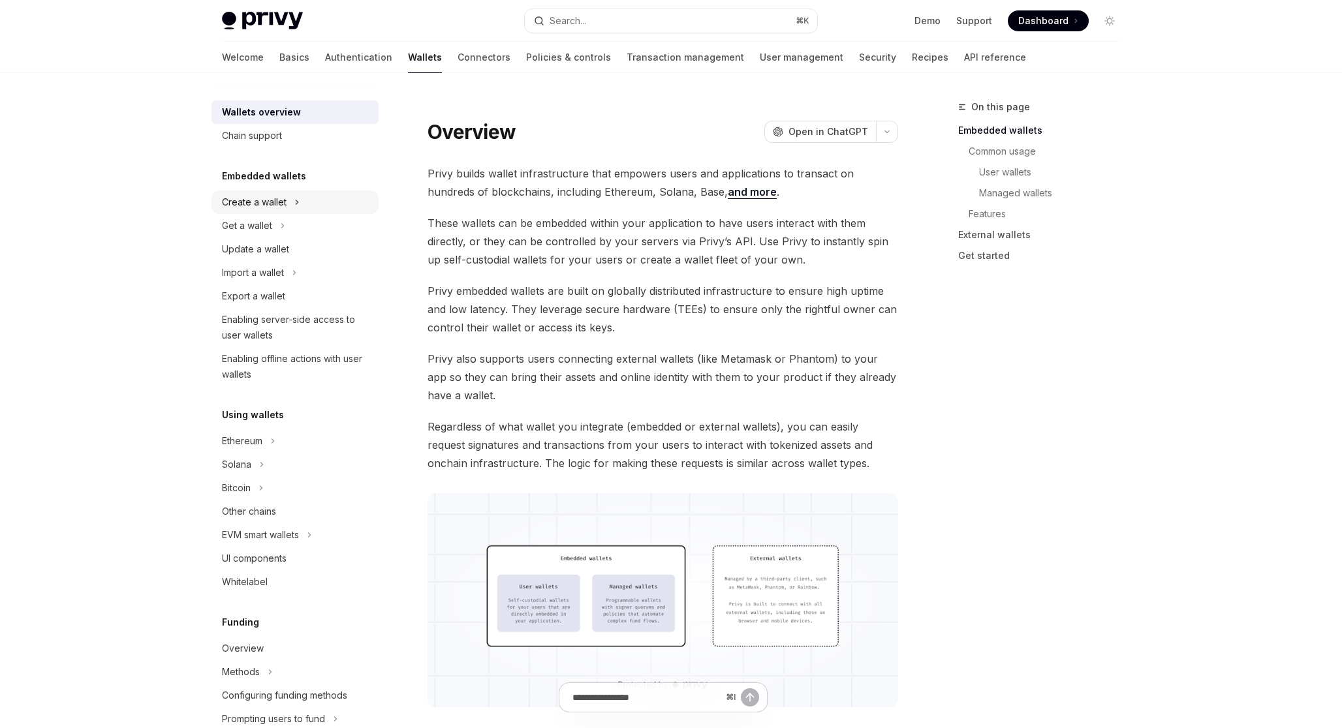
click at [320, 196] on button "Create a wallet" at bounding box center [294, 202] width 167 height 23
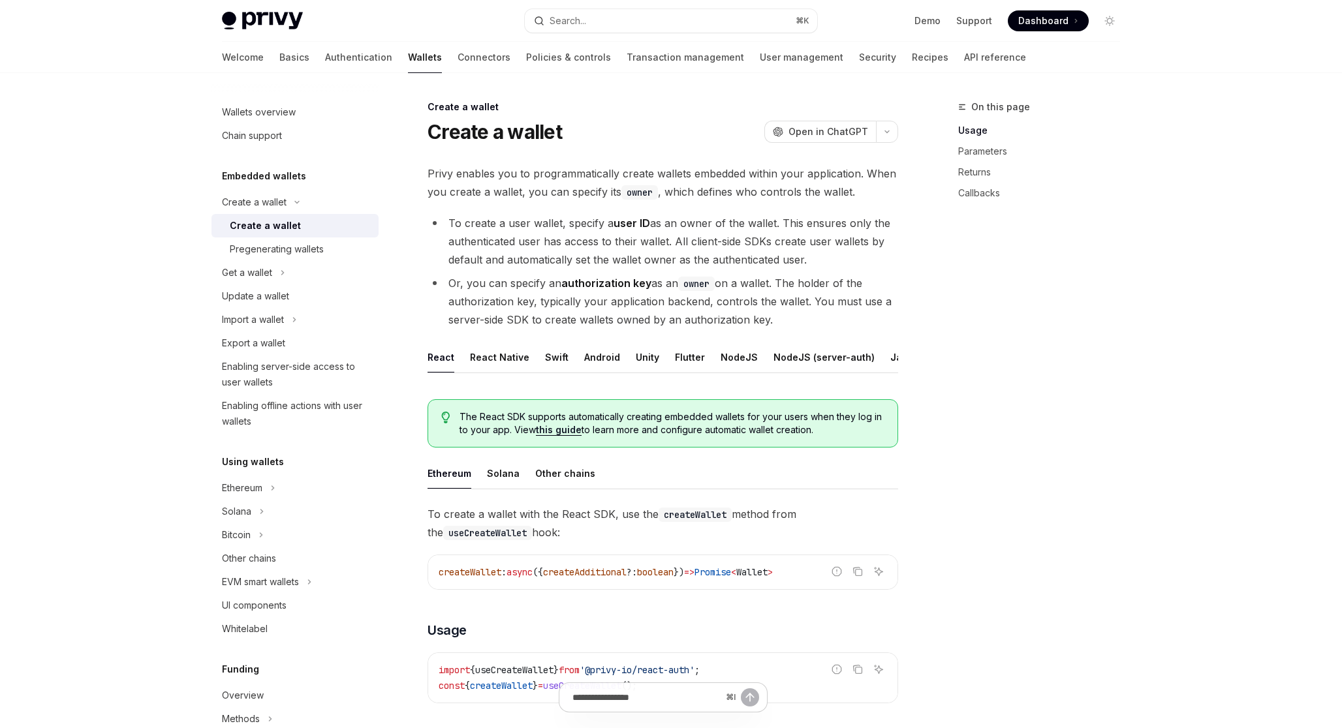
click at [321, 220] on div "Create a wallet" at bounding box center [300, 226] width 141 height 16
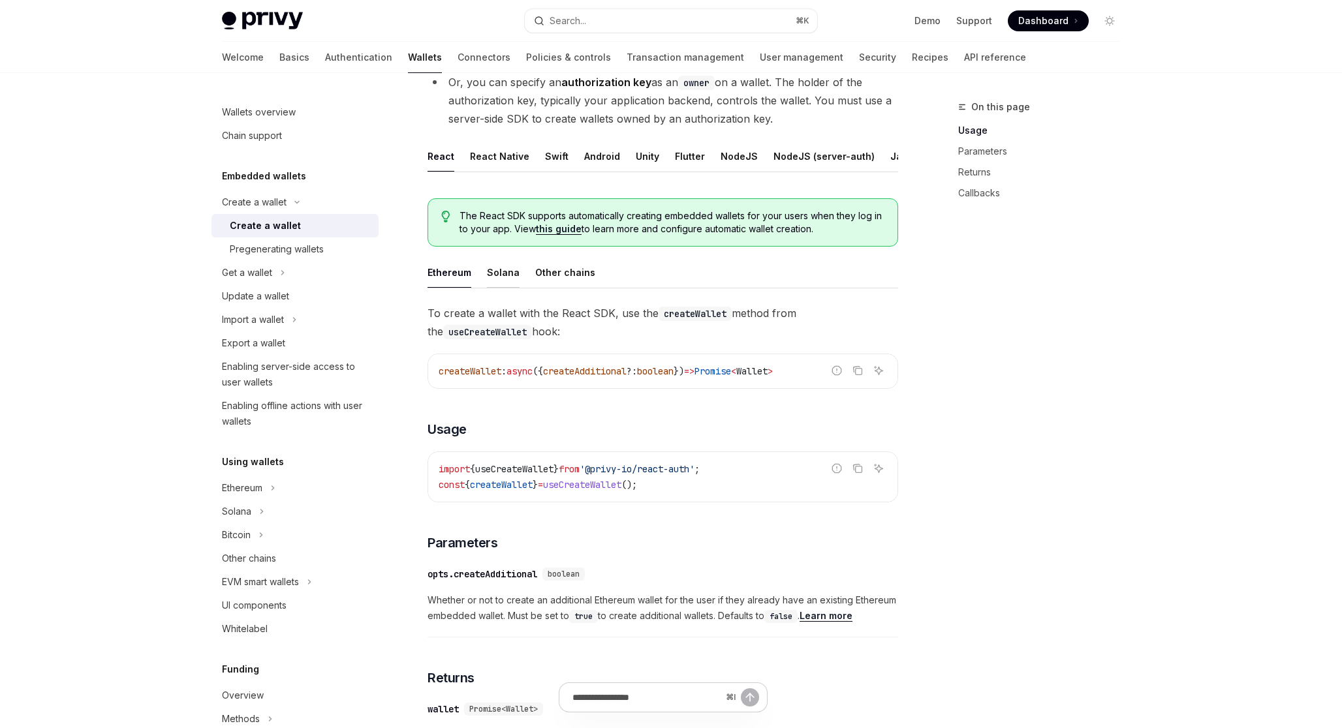
scroll to position [217, 0]
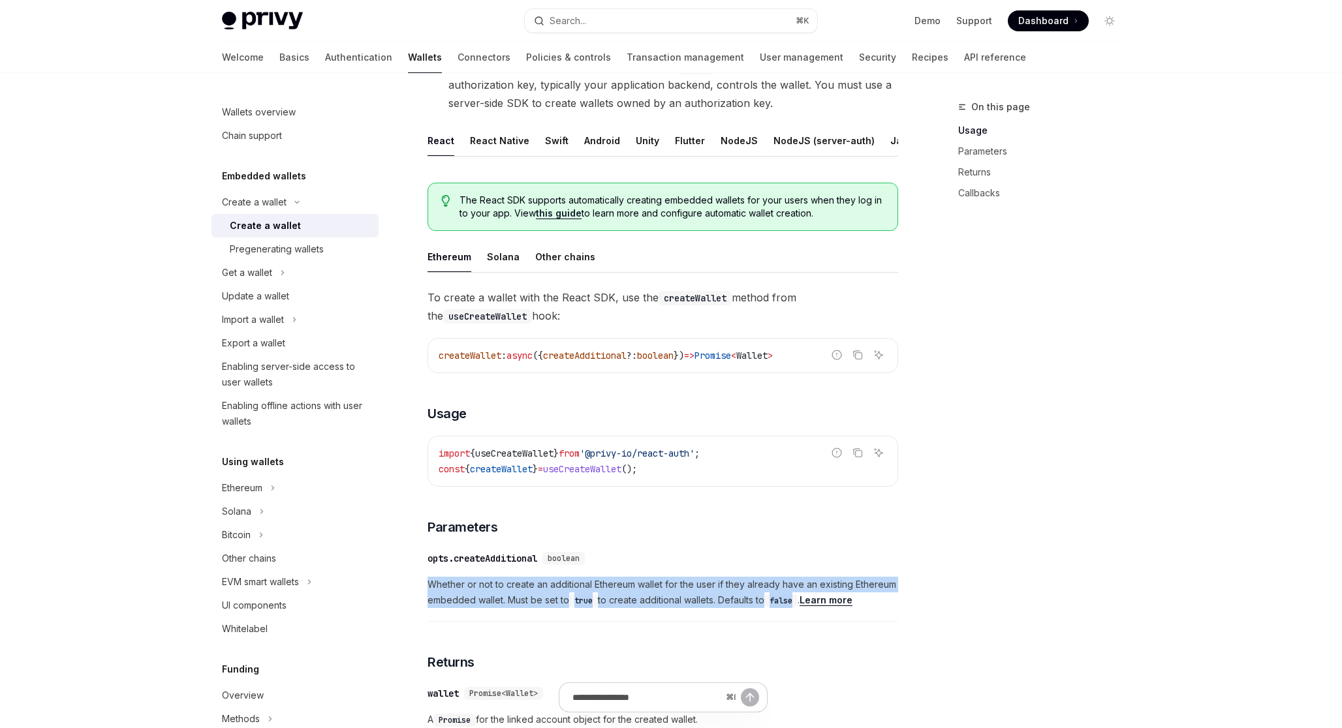
drag, startPoint x: 428, startPoint y: 587, endPoint x: 800, endPoint y: 601, distance: 372.2
click at [803, 601] on span "Whether or not to create an additional Ethereum wallet for the user if they alr…" at bounding box center [662, 592] width 470 height 31
copy span "Whether or not to create an additional Ethereum wallet for the user if they alr…"
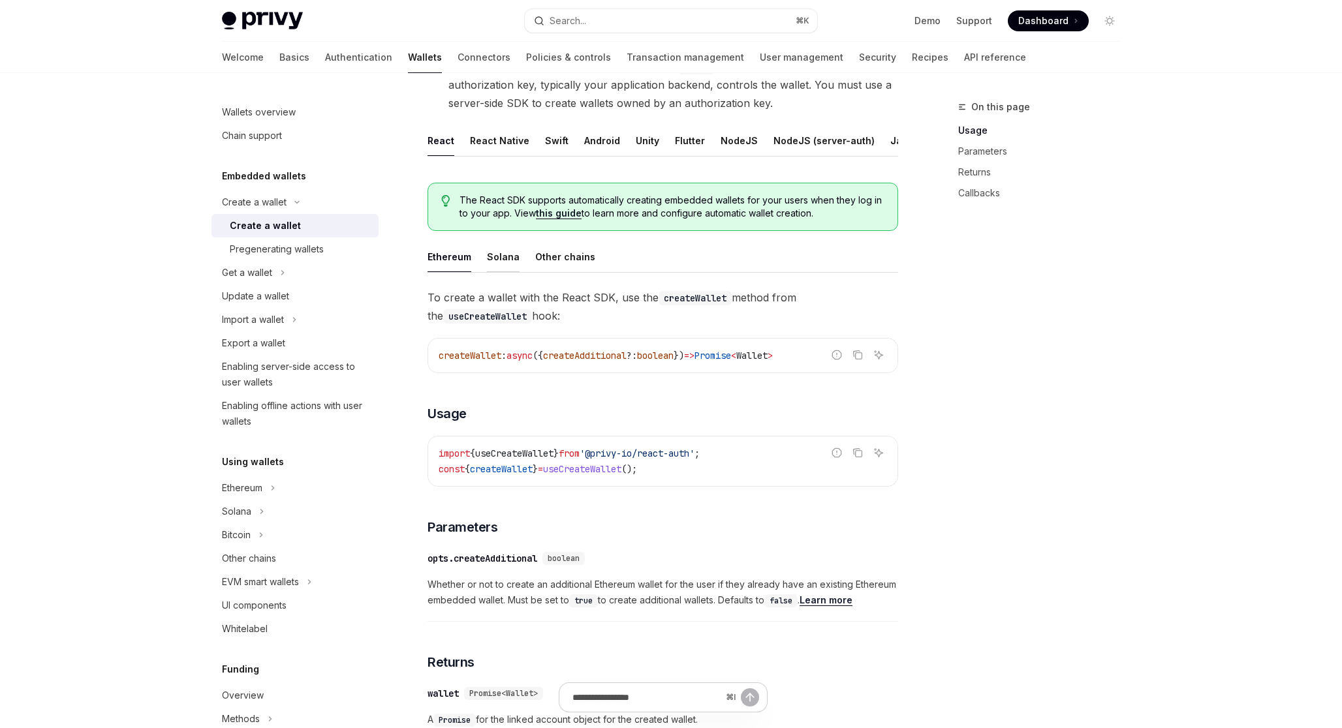
click at [505, 258] on div "Solana" at bounding box center [503, 256] width 33 height 31
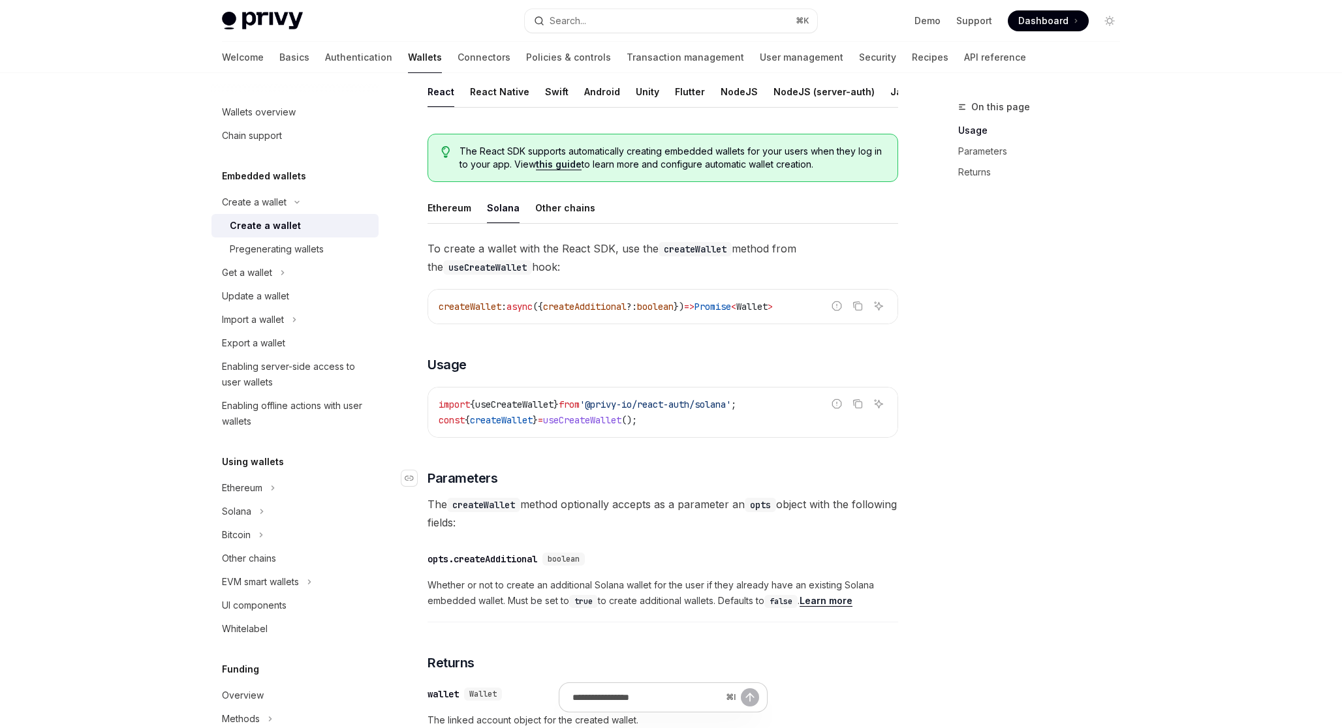
scroll to position [281, 0]
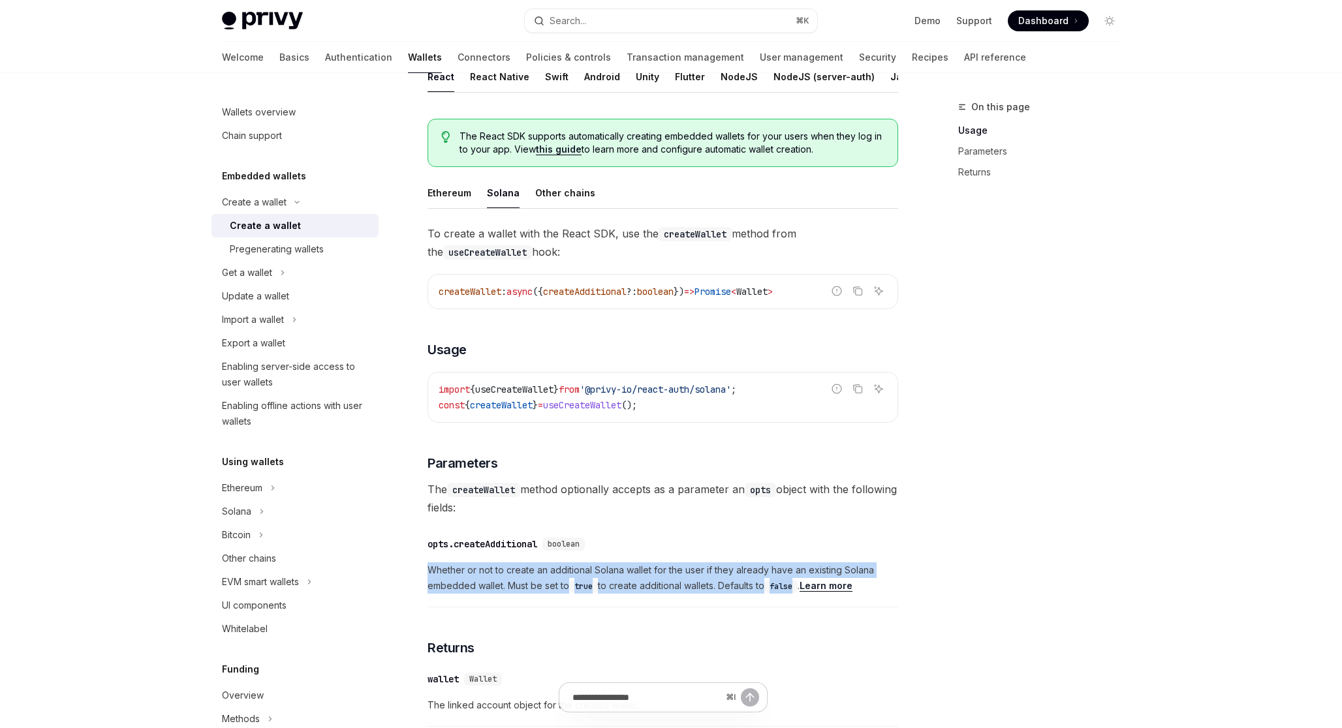
drag, startPoint x: 429, startPoint y: 570, endPoint x: 803, endPoint y: 589, distance: 374.4
click at [803, 589] on span "Whether or not to create an additional Solana wallet for the user if they alrea…" at bounding box center [662, 578] width 470 height 31
copy span "Whether or not to create an additional Solana wallet for the user if they alrea…"
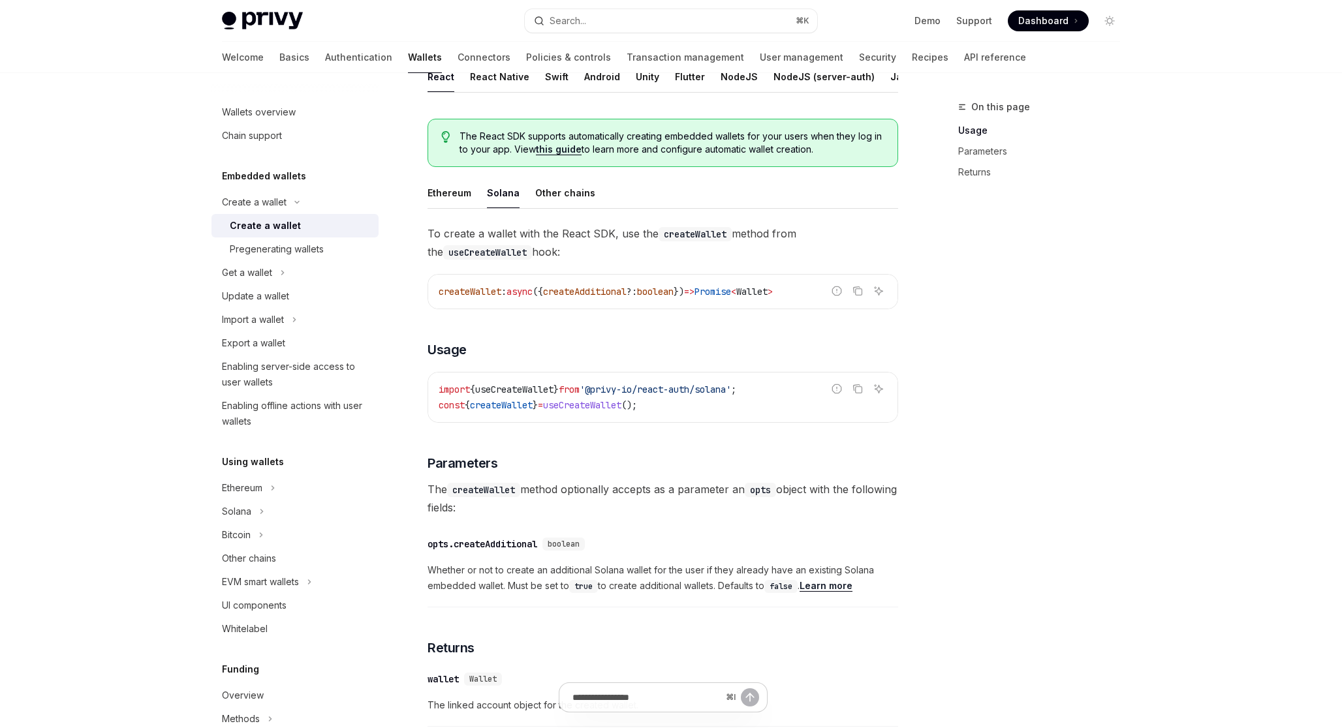
click at [554, 452] on div "To create a wallet with the React SDK, use the createWallet method from the use…" at bounding box center [662, 478] width 470 height 509
click at [290, 225] on div "Create a wallet" at bounding box center [265, 226] width 71 height 16
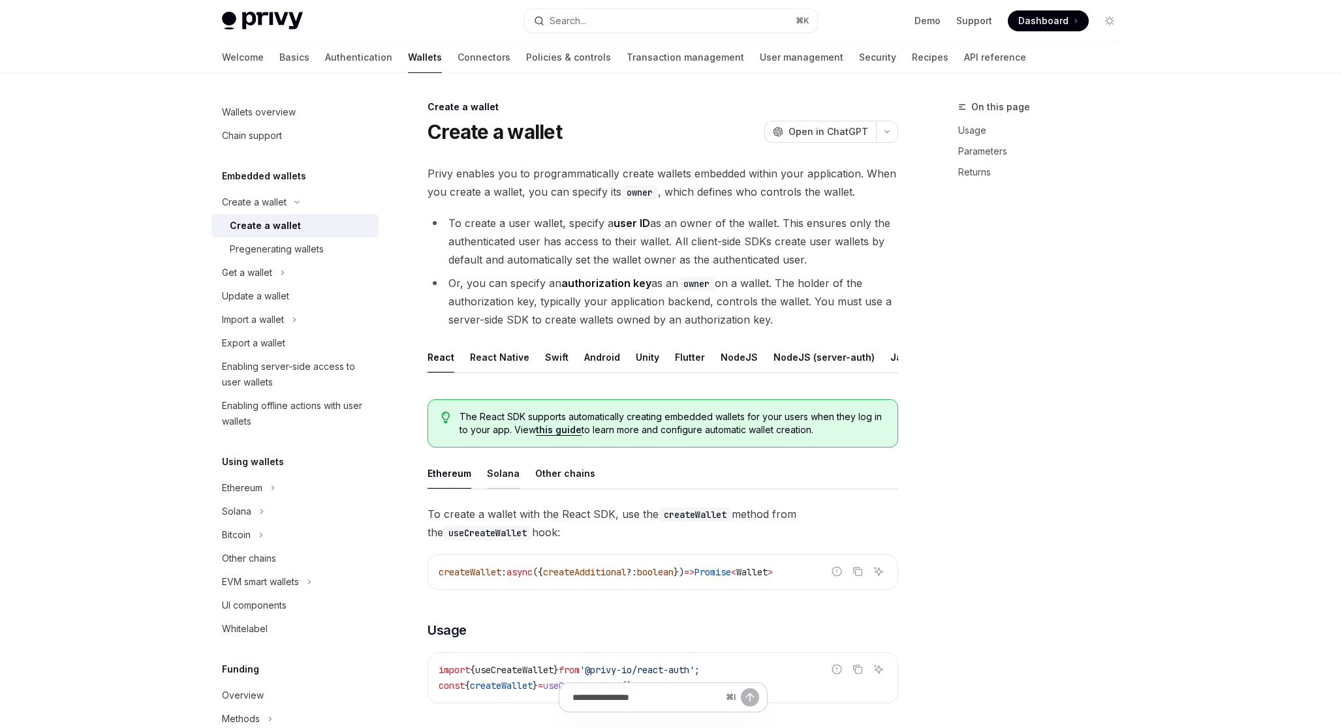
click at [505, 475] on div "Solana" at bounding box center [503, 473] width 33 height 31
click at [256, 273] on div "Get a wallet" at bounding box center [247, 273] width 50 height 16
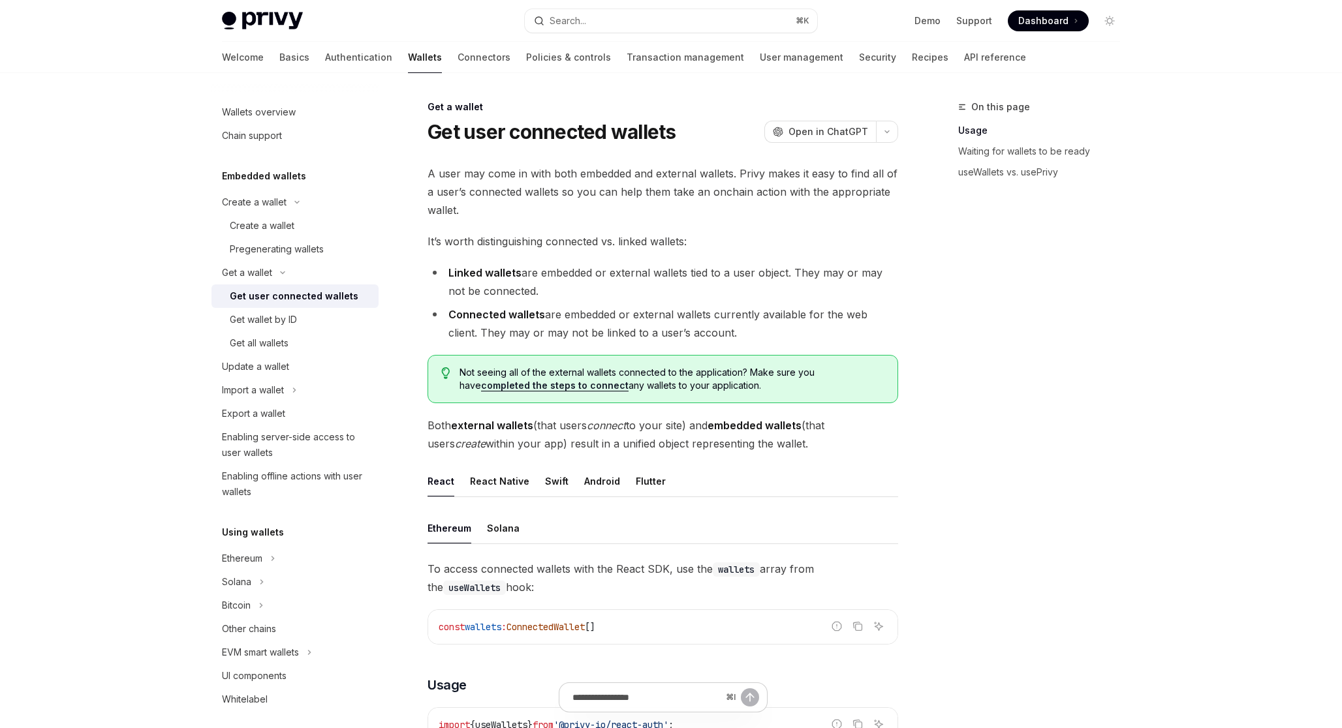
click at [308, 296] on div "Get user connected wallets" at bounding box center [294, 296] width 129 height 16
click at [501, 525] on div "Solana" at bounding box center [503, 528] width 33 height 31
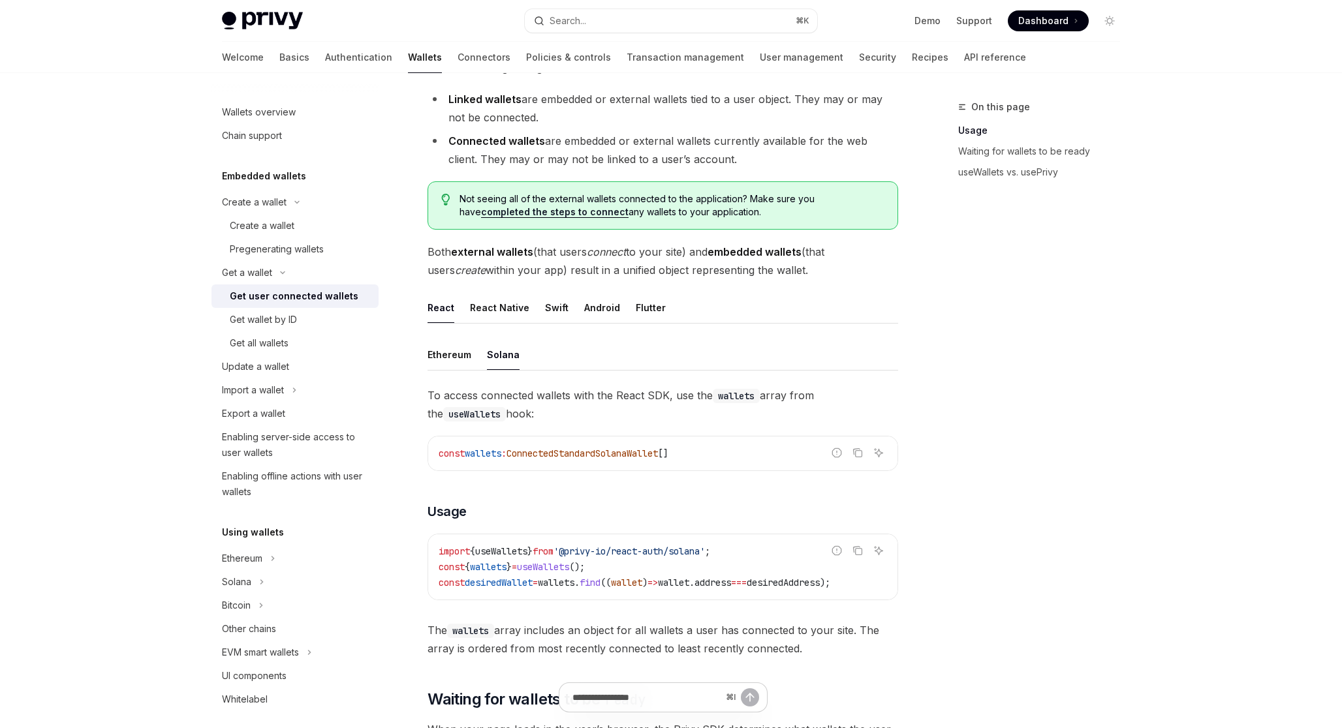
scroll to position [174, 0]
click at [333, 327] on div "Get wallet by ID" at bounding box center [300, 320] width 141 height 16
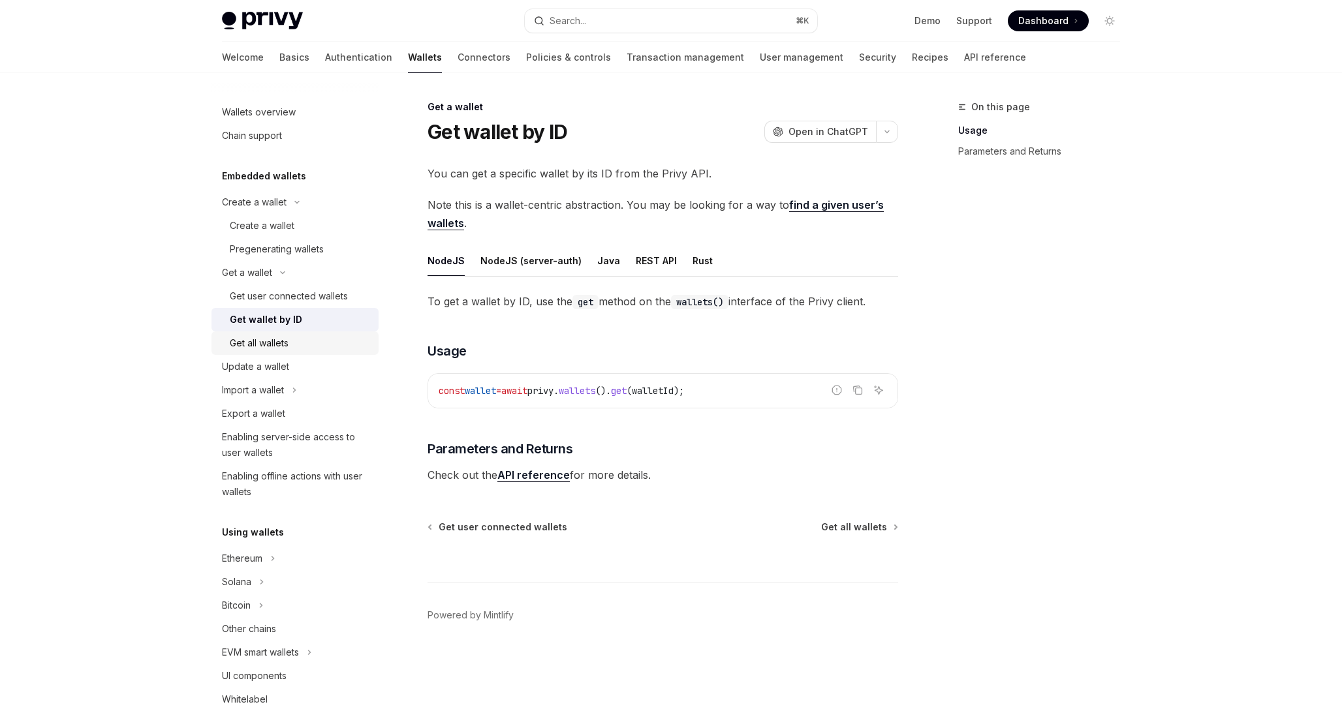
click at [326, 343] on div "Get all wallets" at bounding box center [300, 343] width 141 height 16
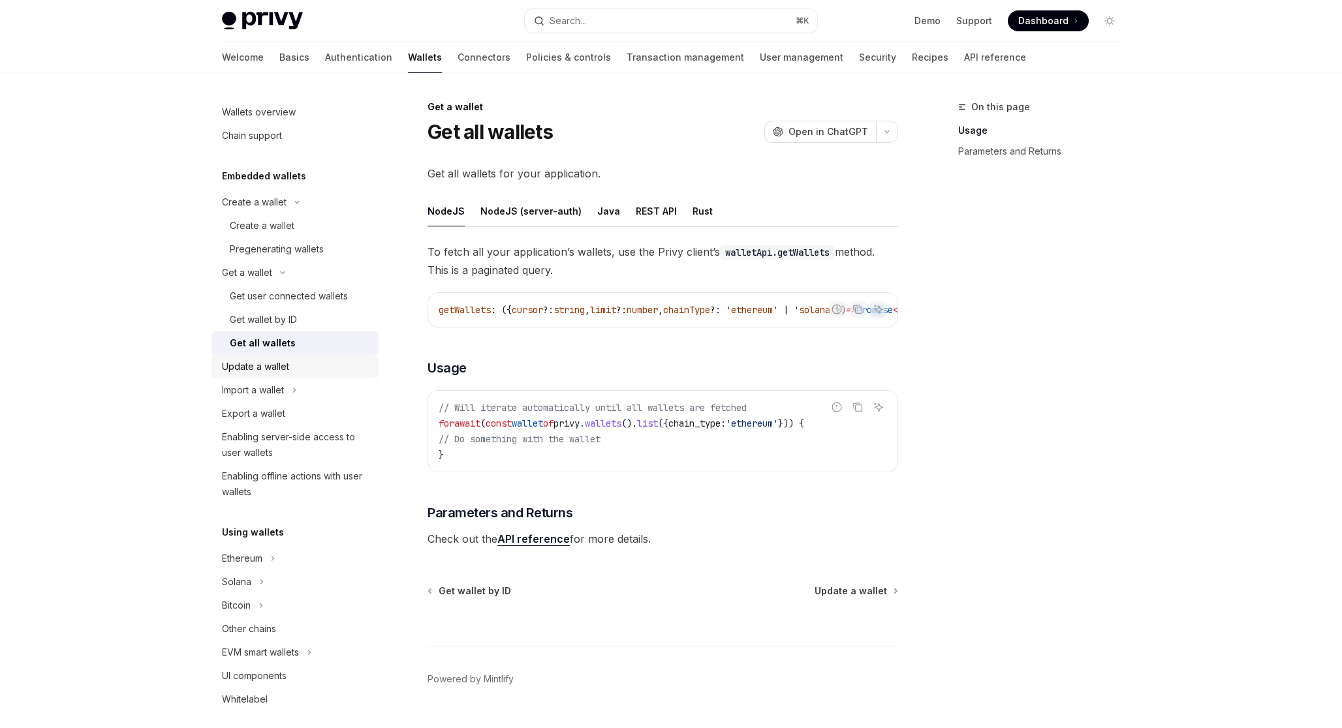
click at [315, 363] on div "Update a wallet" at bounding box center [296, 367] width 149 height 16
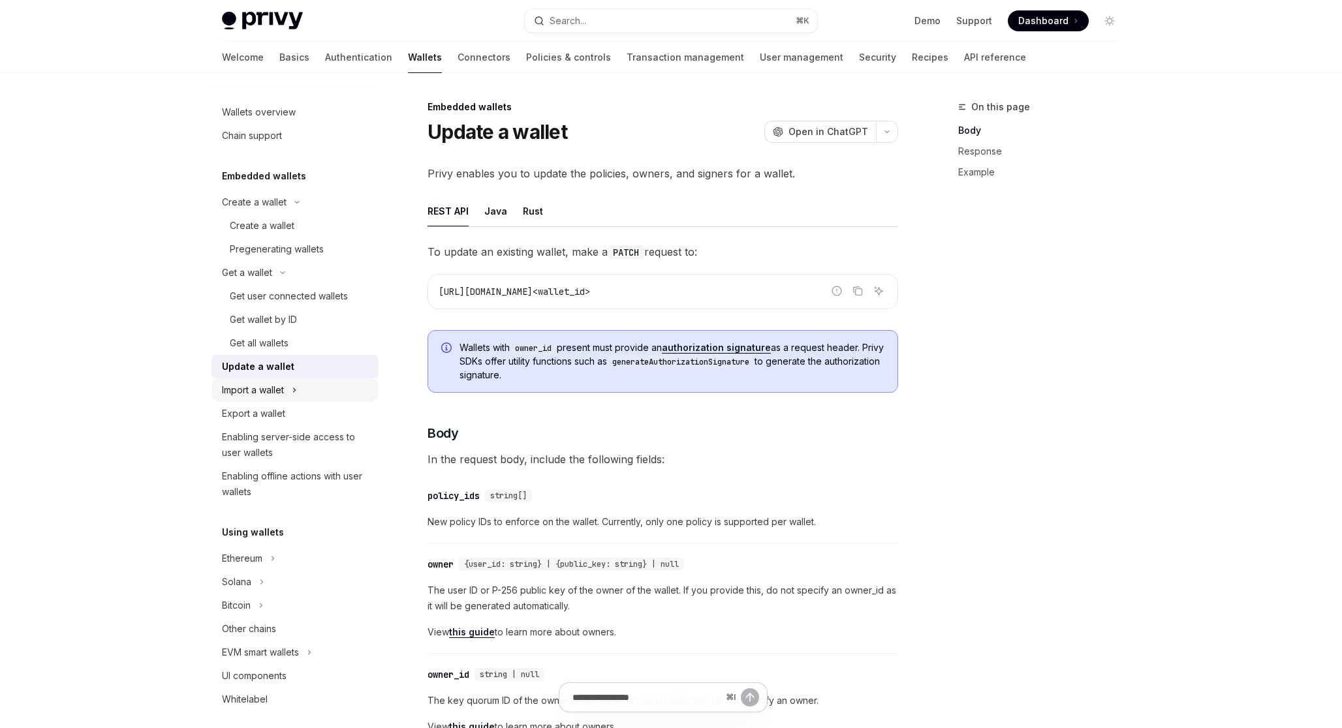
click at [330, 390] on button "Import a wallet" at bounding box center [294, 389] width 167 height 23
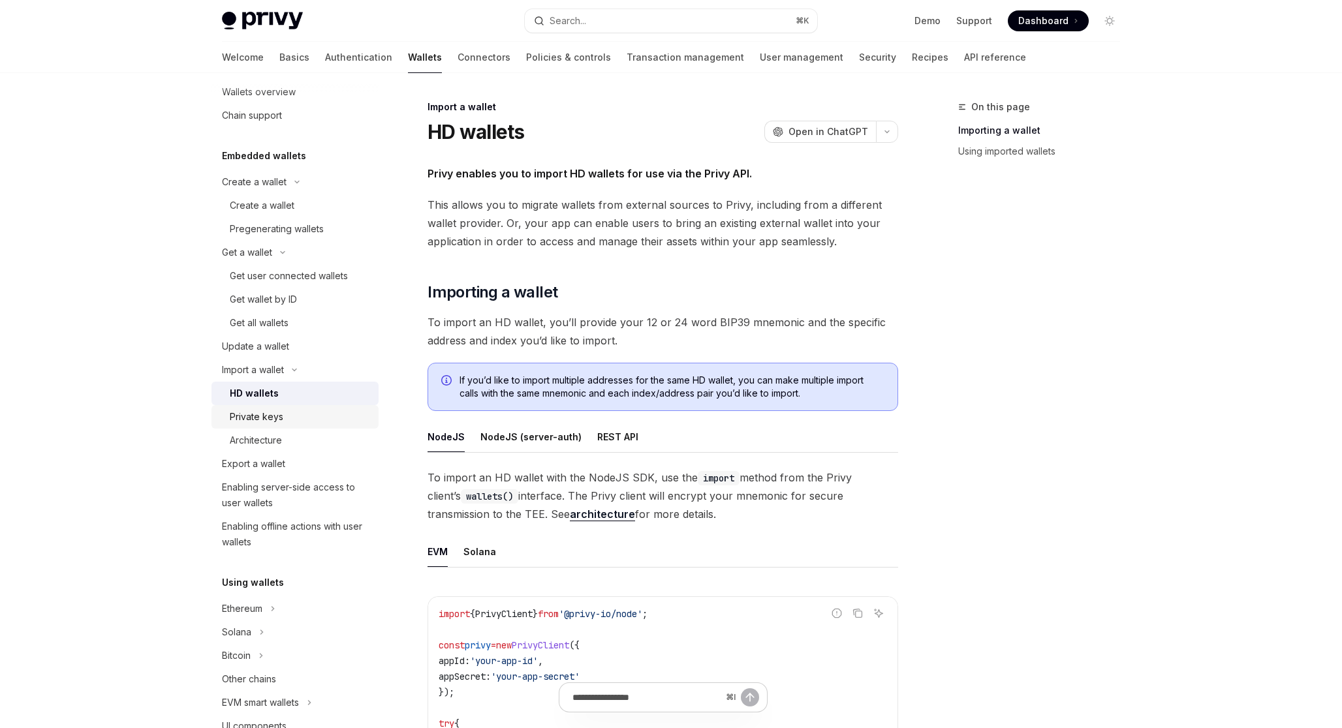
scroll to position [22, 0]
click at [327, 458] on div "Export a wallet" at bounding box center [296, 462] width 149 height 16
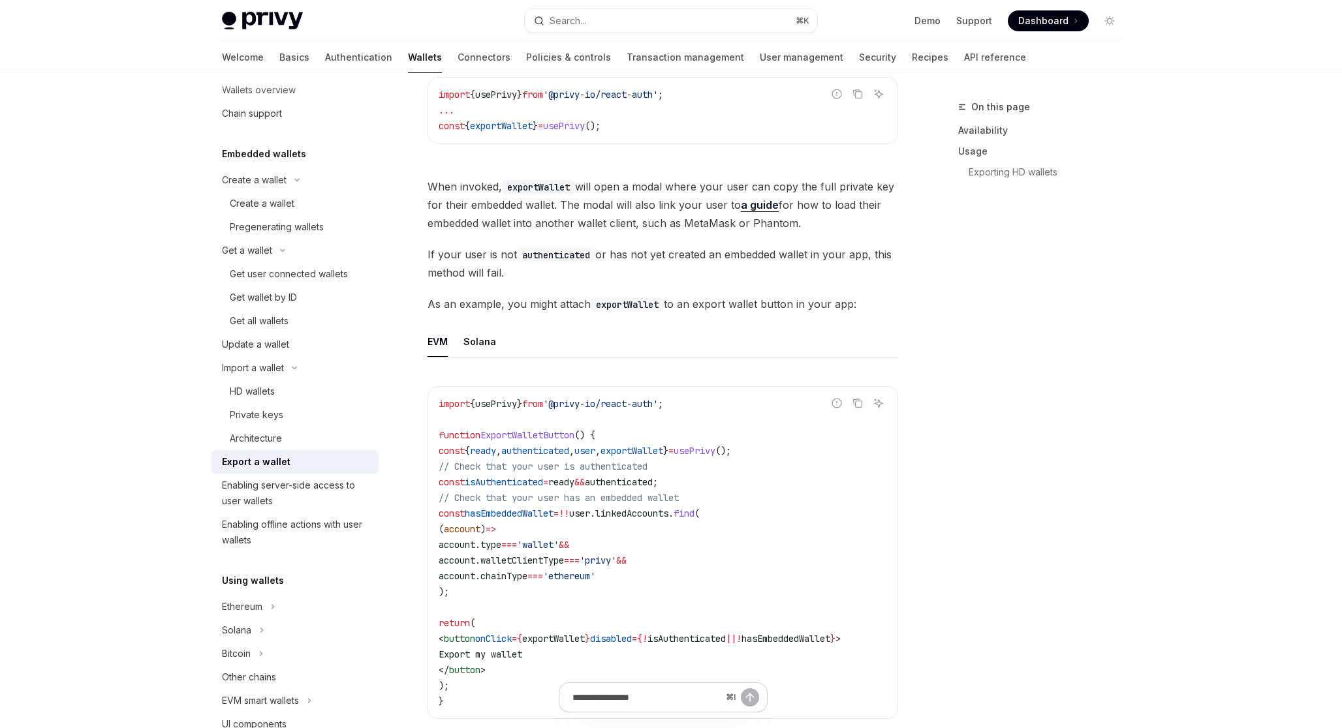
scroll to position [505, 0]
click at [468, 346] on div "Solana" at bounding box center [479, 339] width 33 height 31
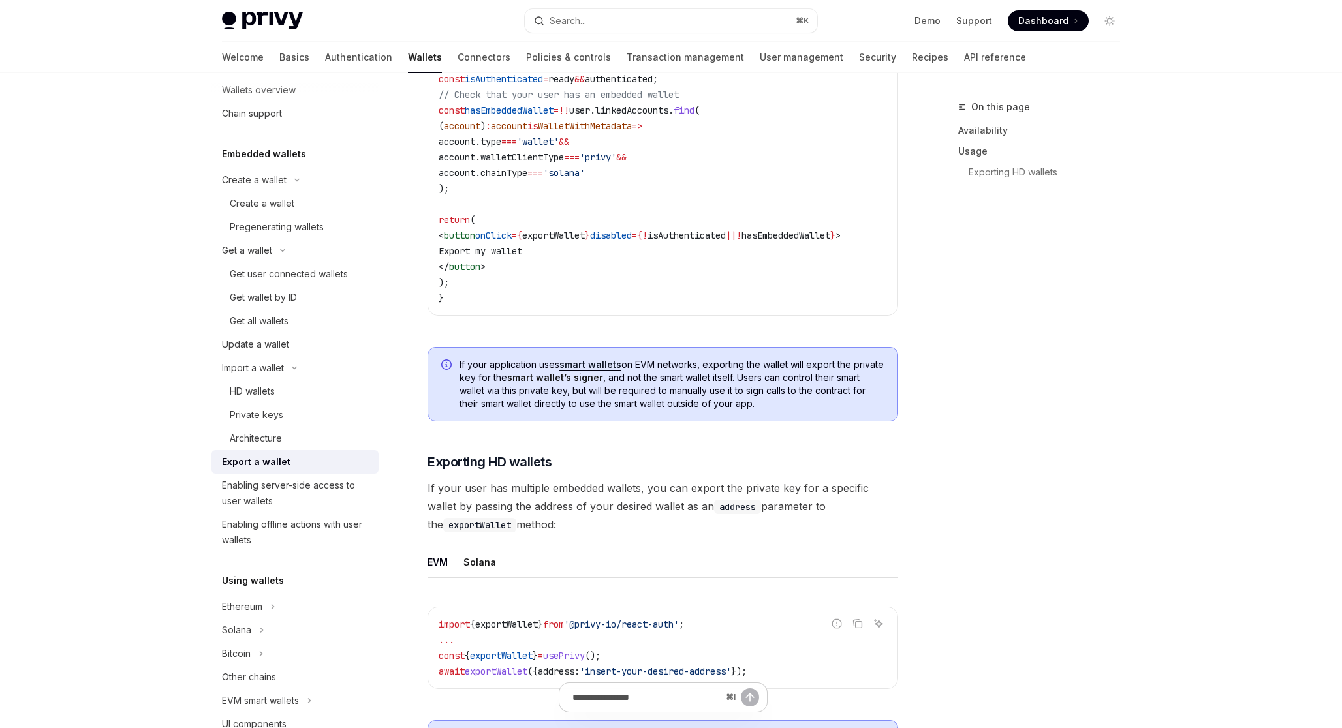
scroll to position [1133, 0]
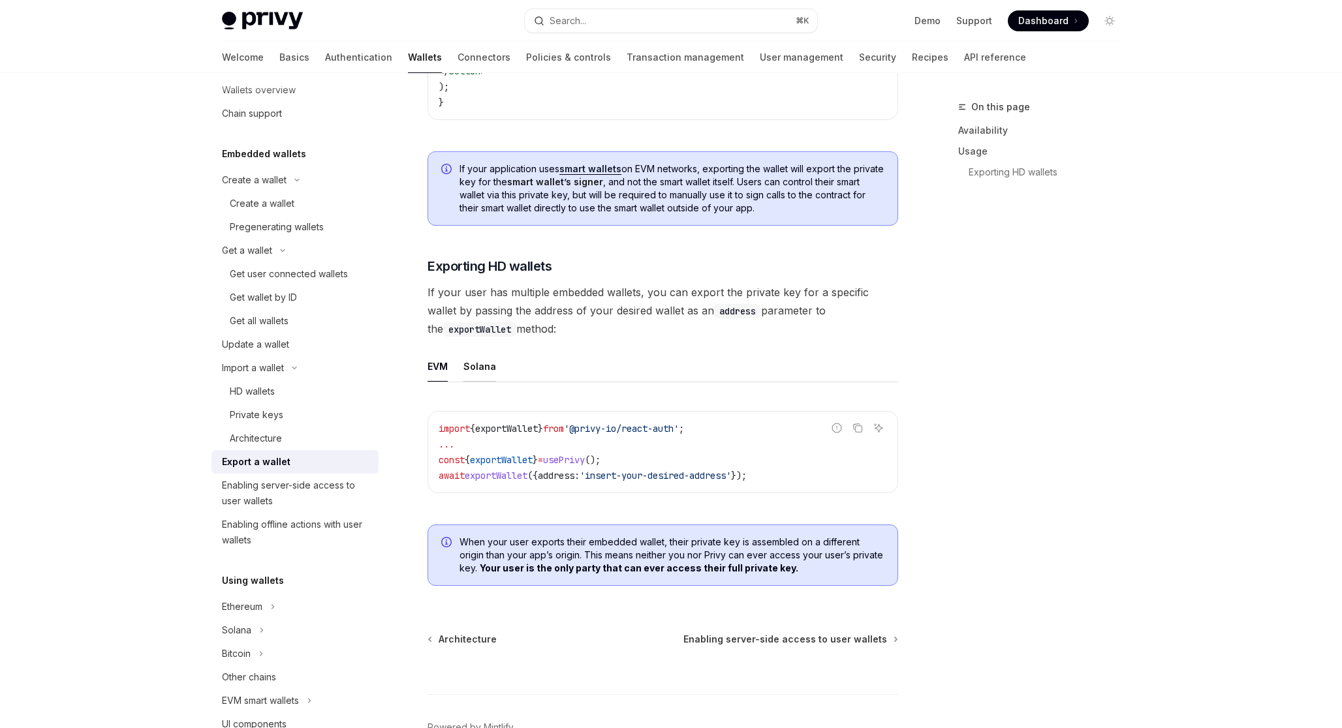
click at [486, 365] on div "Solana" at bounding box center [479, 366] width 33 height 31
type textarea "*"
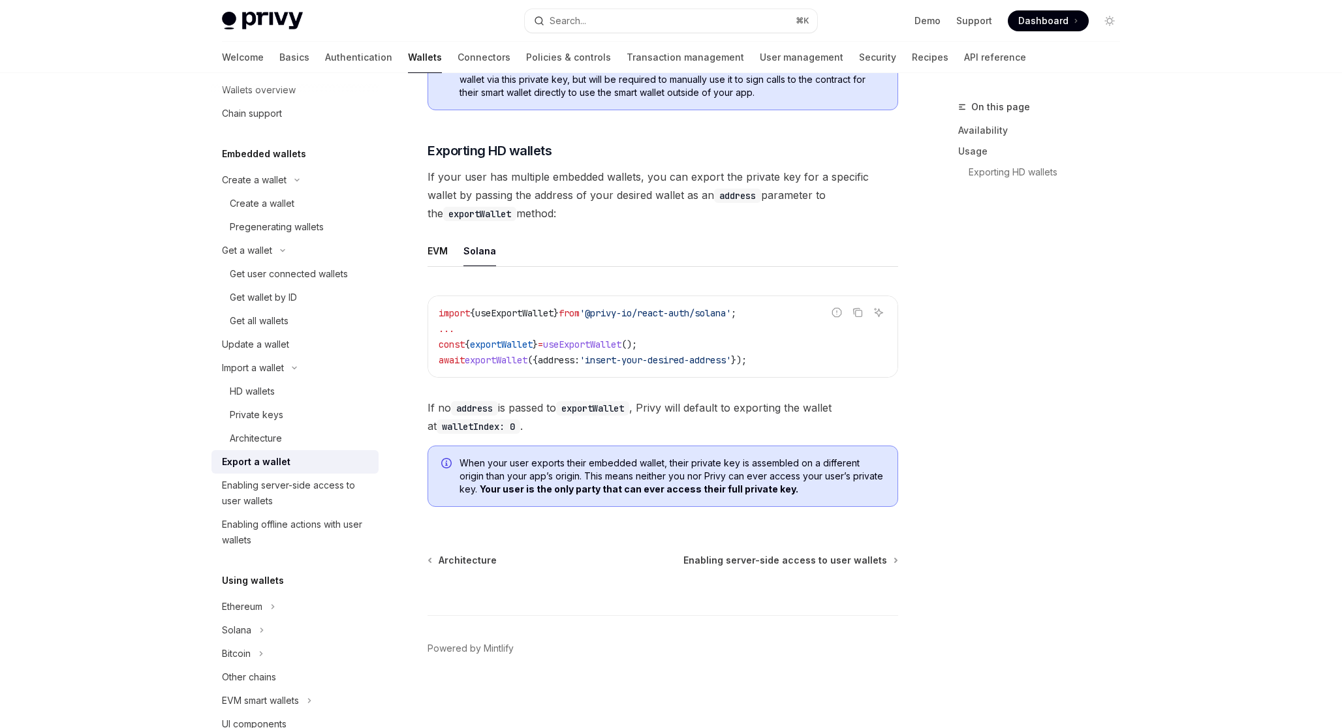
scroll to position [1253, 0]
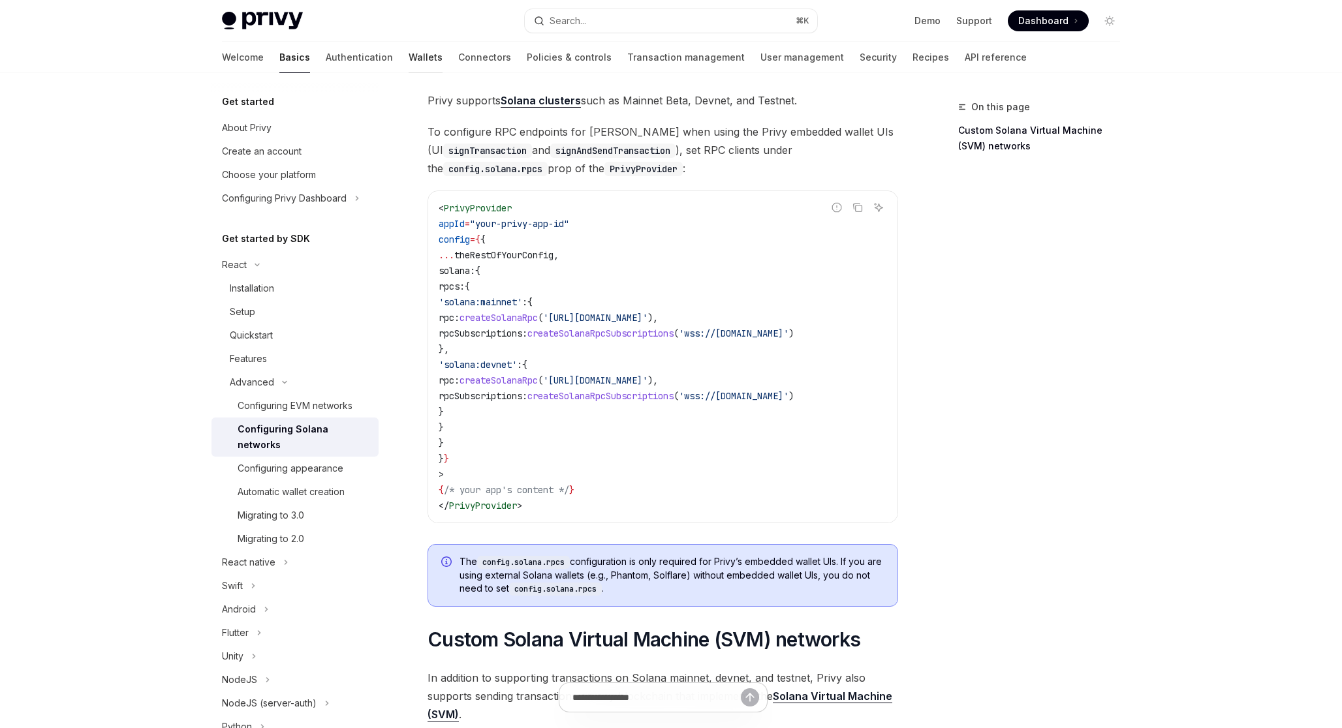
click at [409, 57] on link "Wallets" at bounding box center [426, 57] width 34 height 31
type textarea "*"
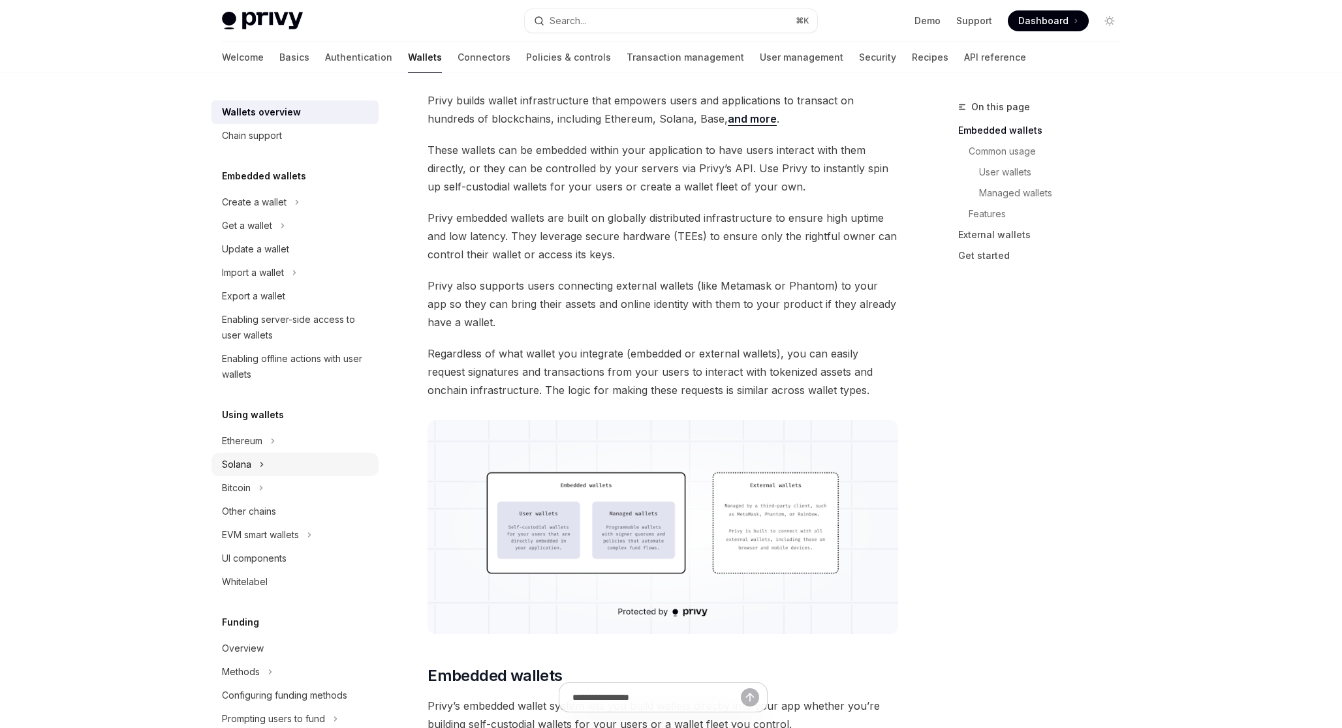
click at [294, 466] on button "Solana" at bounding box center [294, 464] width 167 height 23
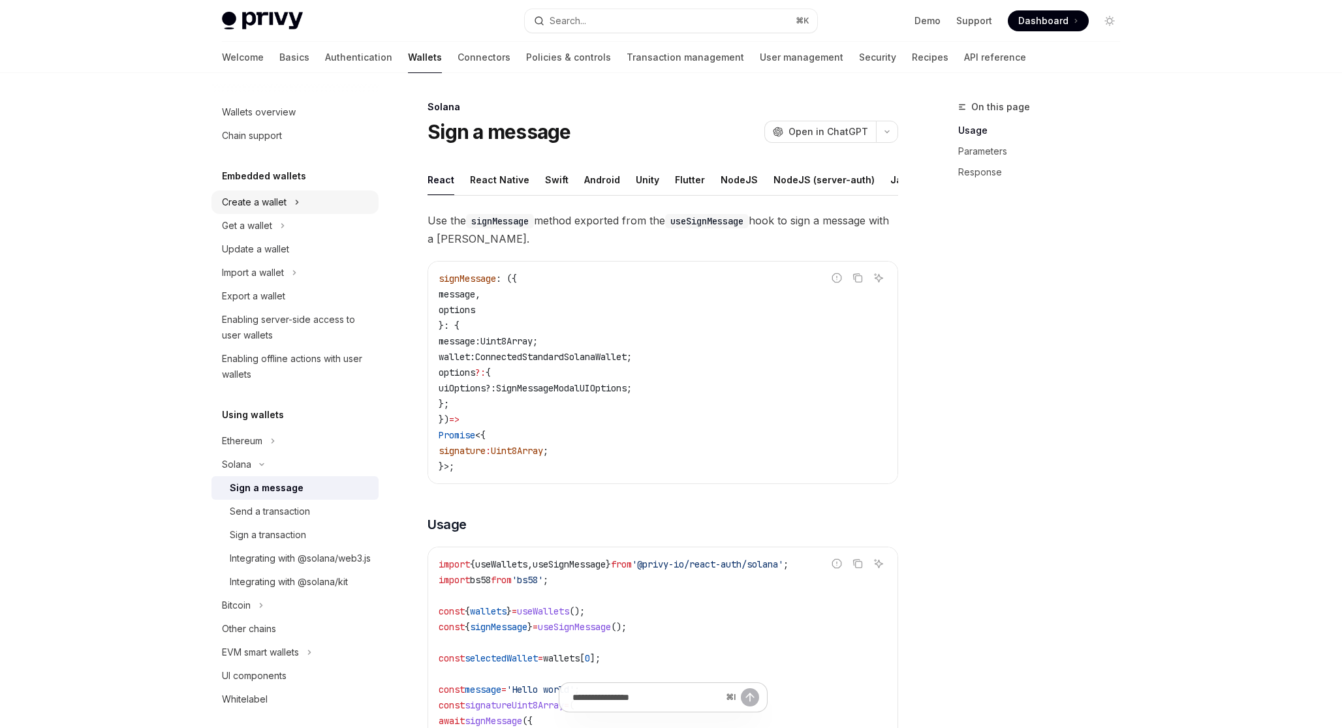
click at [331, 203] on button "Create a wallet" at bounding box center [294, 202] width 167 height 23
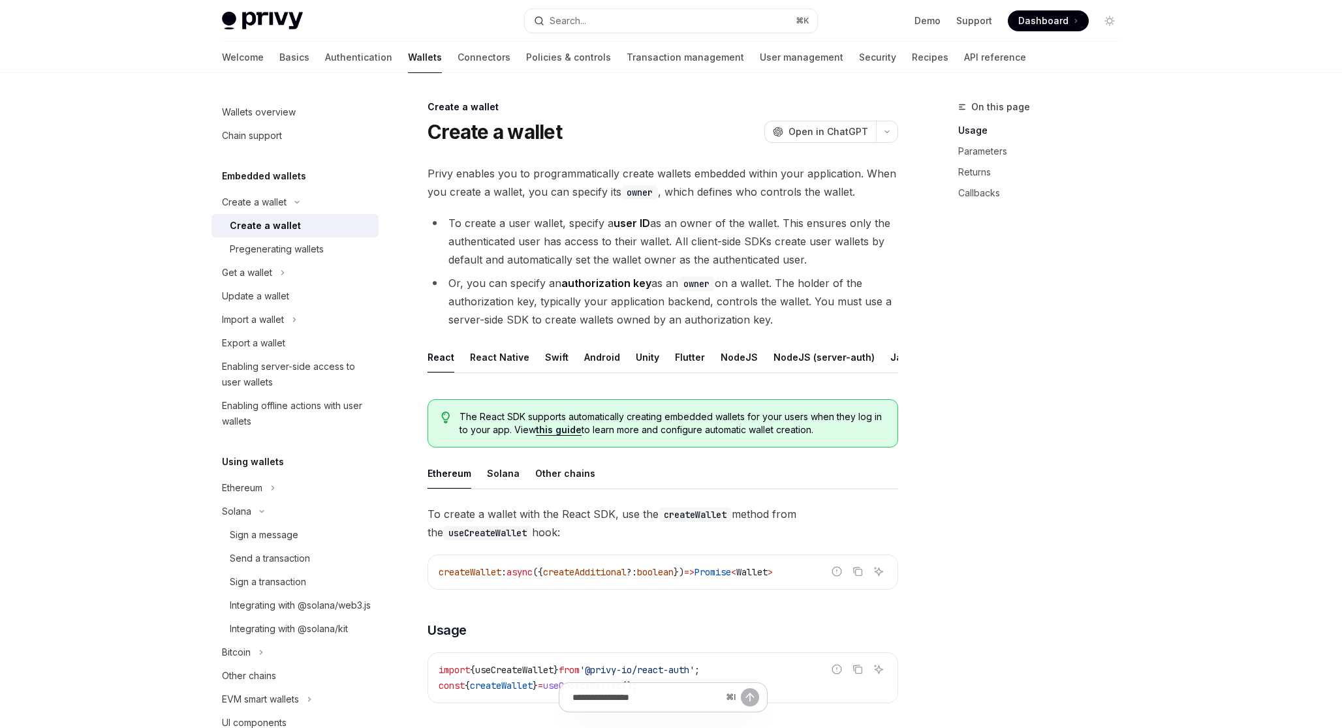
click at [320, 236] on link "Create a wallet" at bounding box center [294, 225] width 167 height 23
type textarea "*"
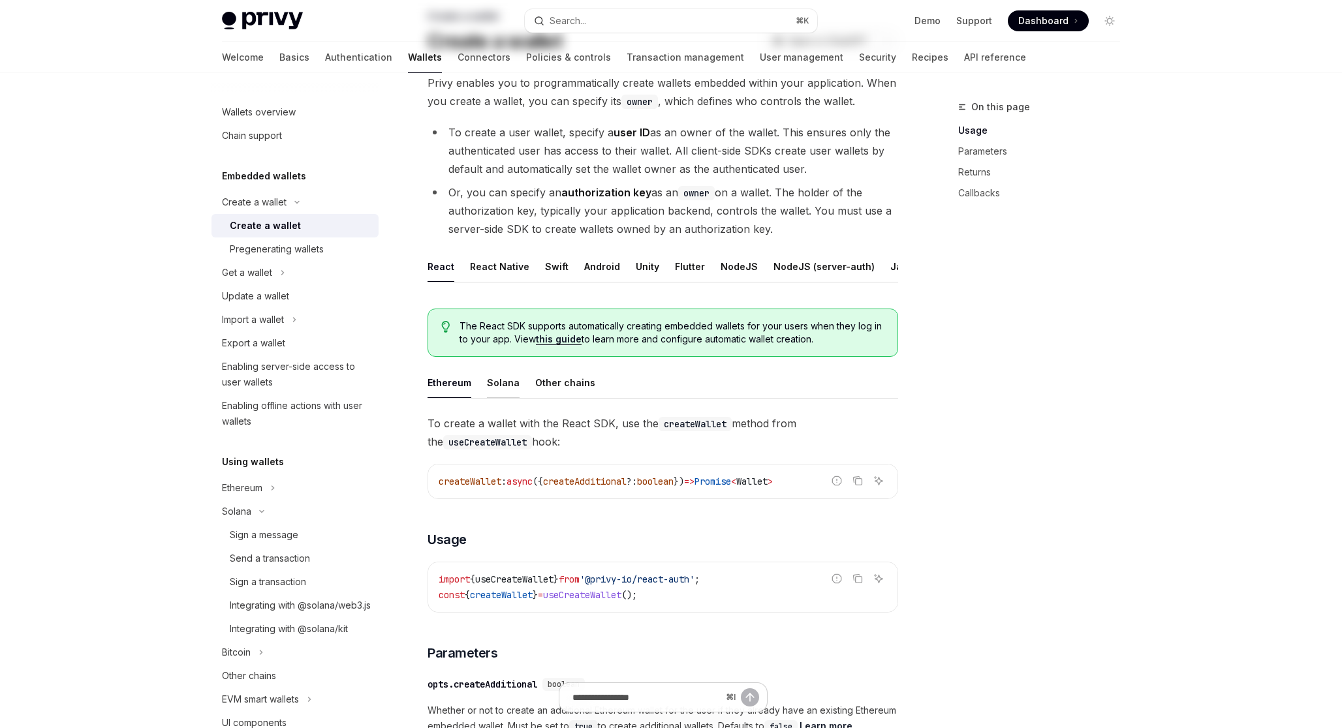
scroll to position [155, 0]
